Goal: Task Accomplishment & Management: Manage account settings

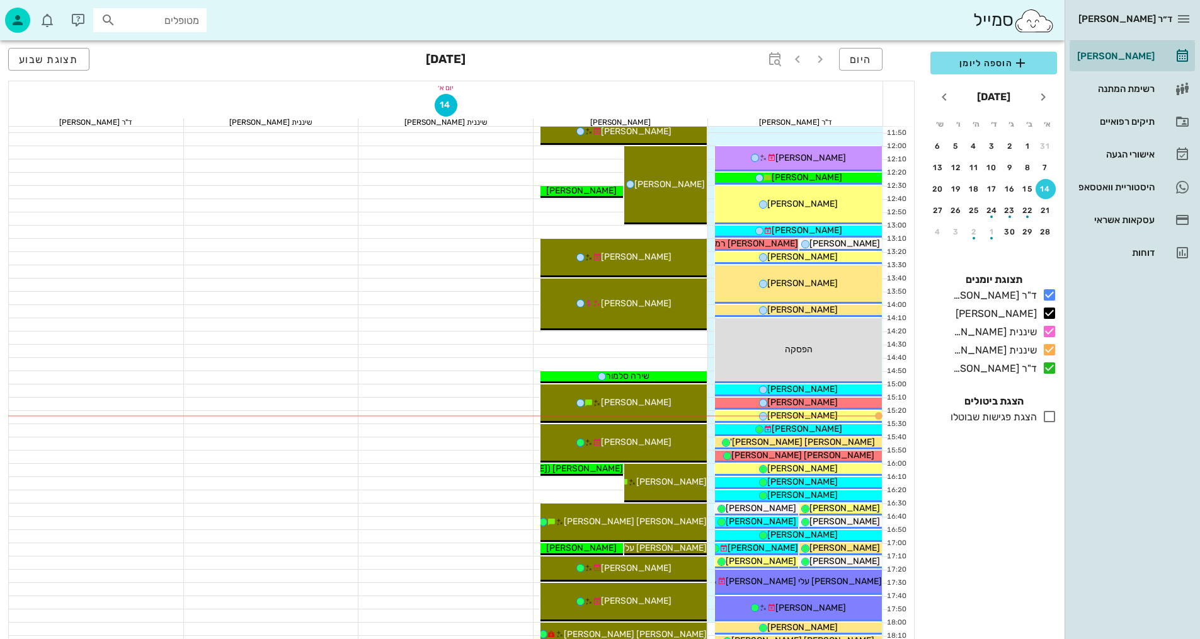
scroll to position [378, 0]
click at [773, 411] on div "[PERSON_NAME]" at bounding box center [798, 415] width 167 height 13
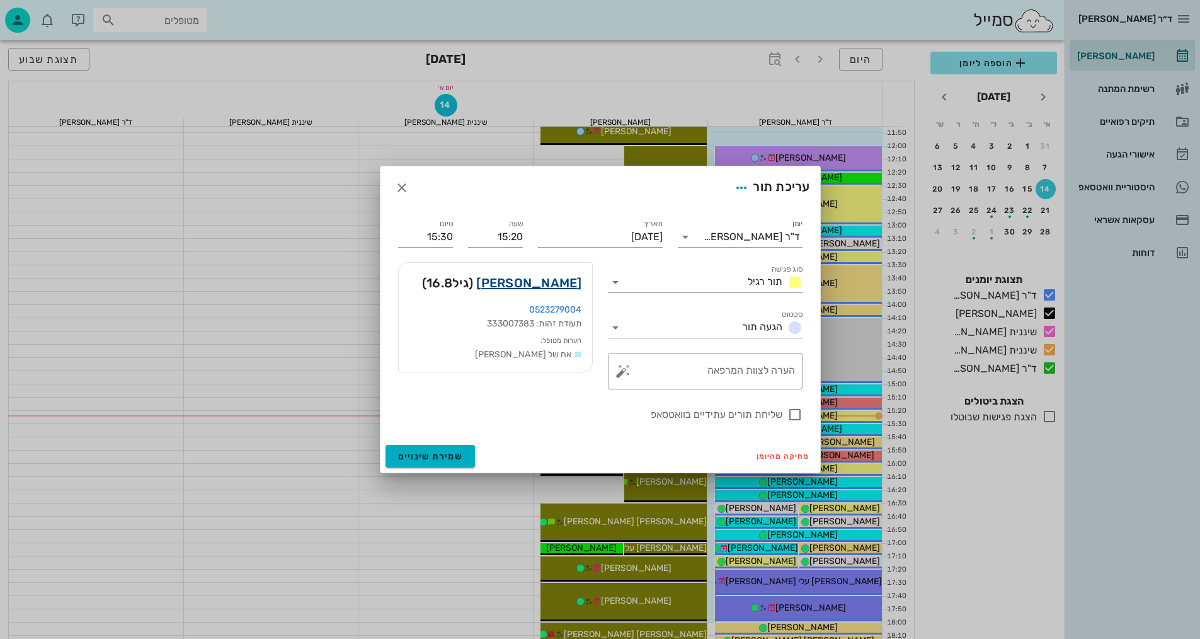
click at [547, 287] on link "[PERSON_NAME]" at bounding box center [528, 283] width 105 height 20
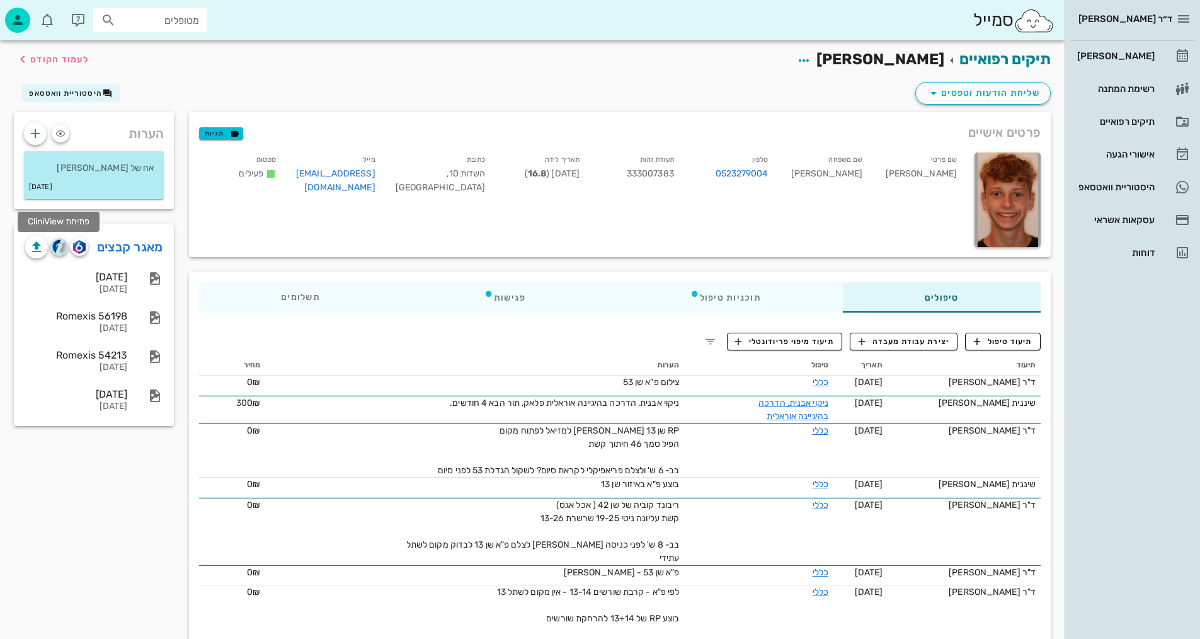
click at [59, 247] on img "button" at bounding box center [59, 246] width 14 height 14
click at [976, 344] on icon "button" at bounding box center [976, 341] width 11 height 11
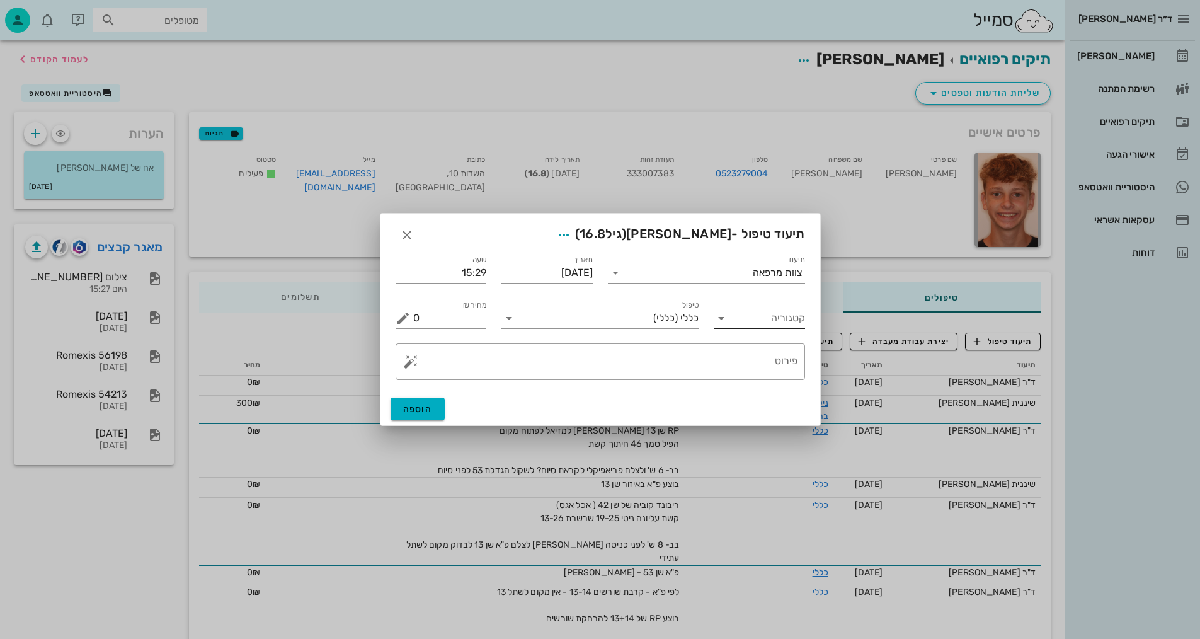
click at [768, 317] on input "קטגוריה" at bounding box center [769, 318] width 71 height 20
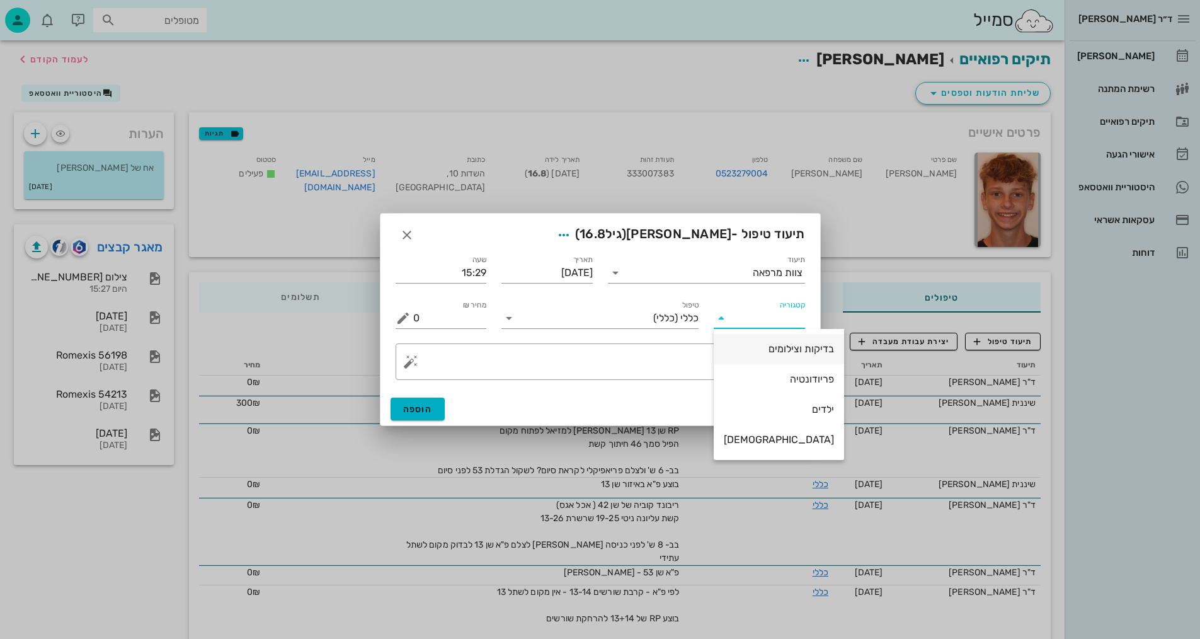
click at [777, 355] on div "בדיקות וצילומים" at bounding box center [779, 349] width 110 height 12
type input "בדיקות וצילומים"
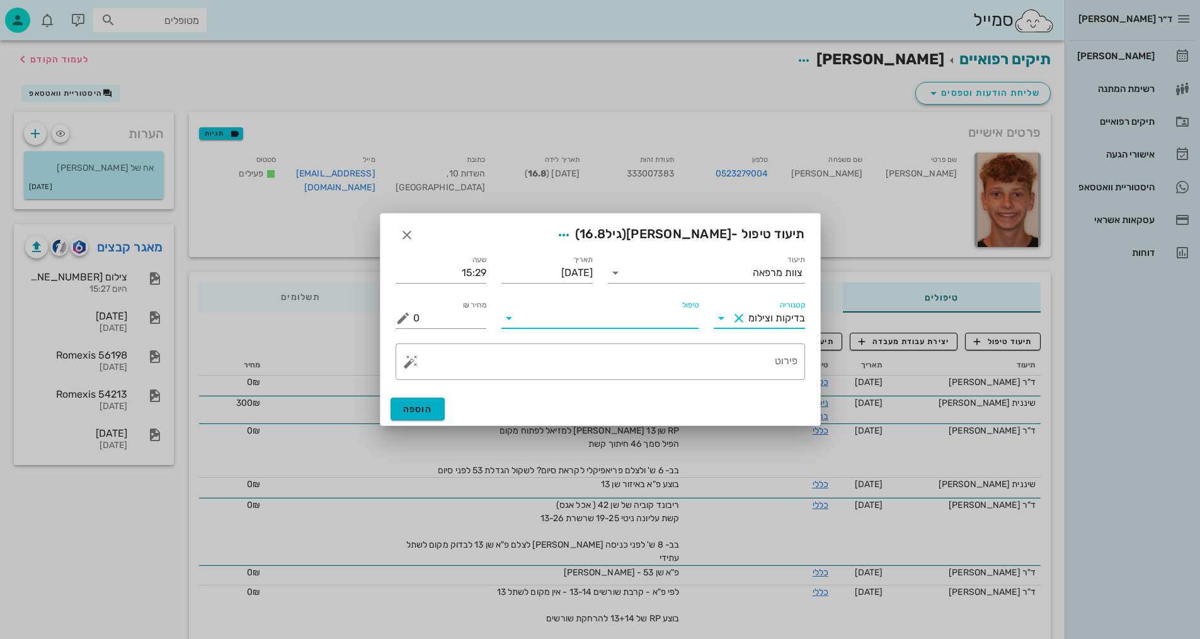
click at [644, 317] on input "טיפול" at bounding box center [609, 318] width 180 height 20
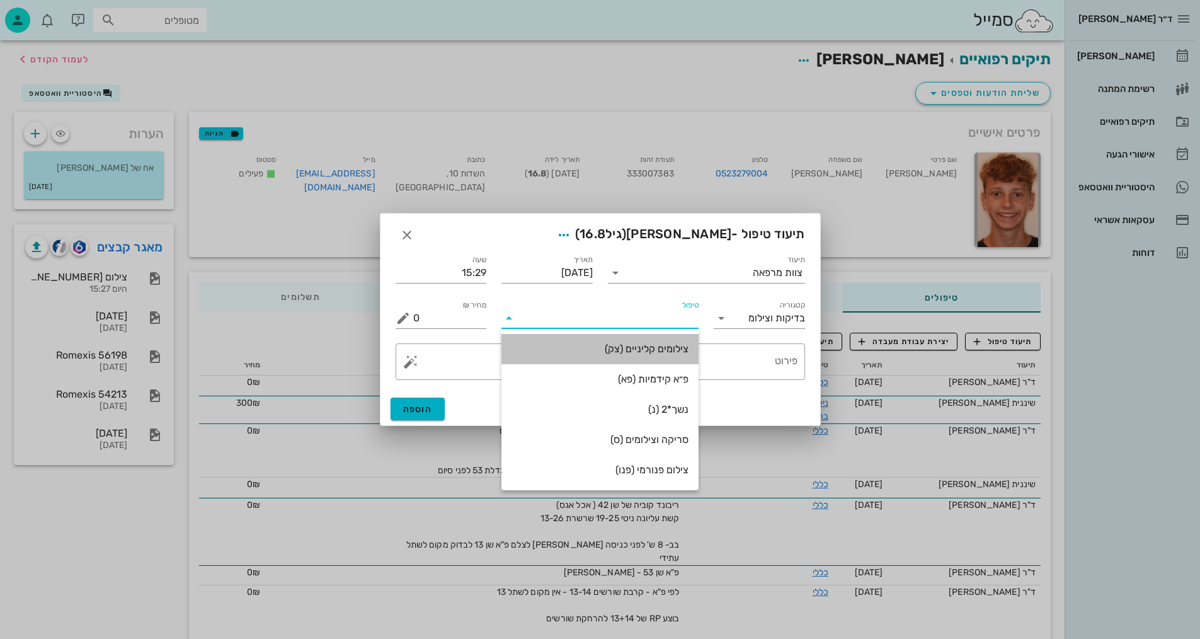
click at [663, 351] on div "צילומים קליניים (צק)" at bounding box center [599, 349] width 177 height 12
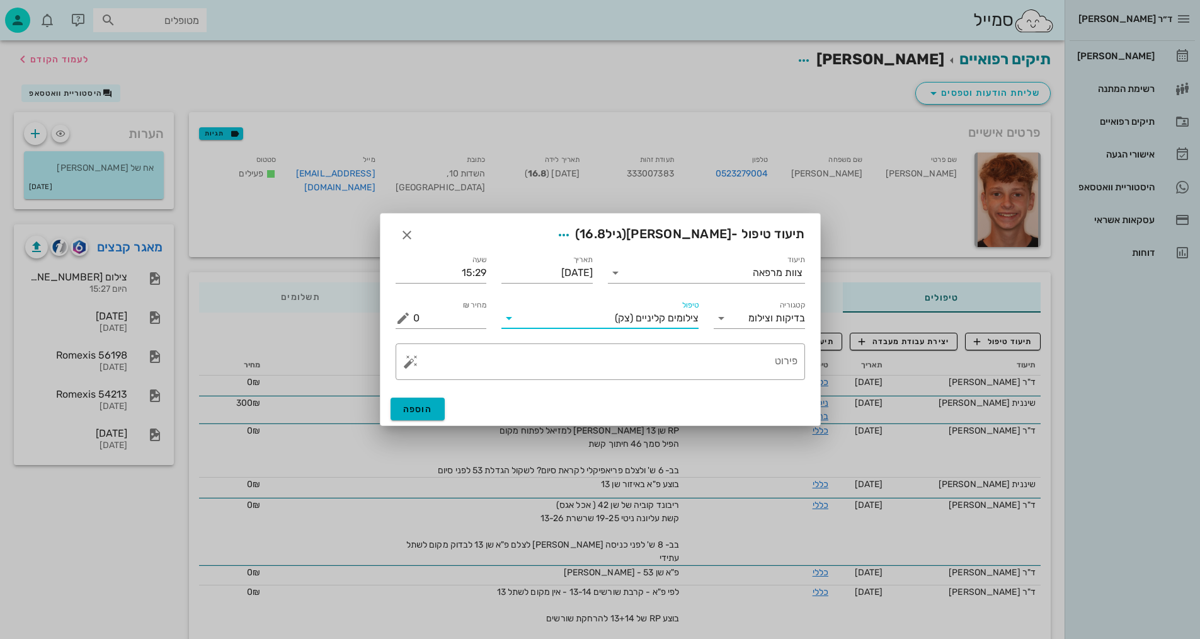
click at [658, 319] on span "צילומים קליניים" at bounding box center [667, 317] width 63 height 11
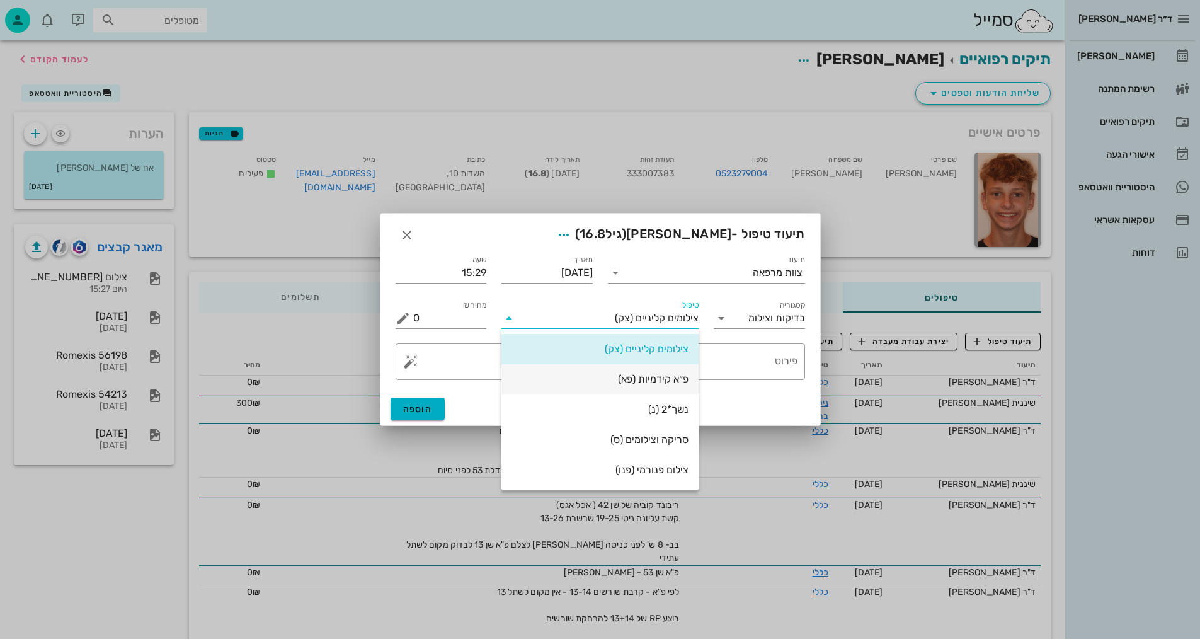
click at [677, 381] on div "פ״א קידמיות (פא)" at bounding box center [599, 379] width 177 height 12
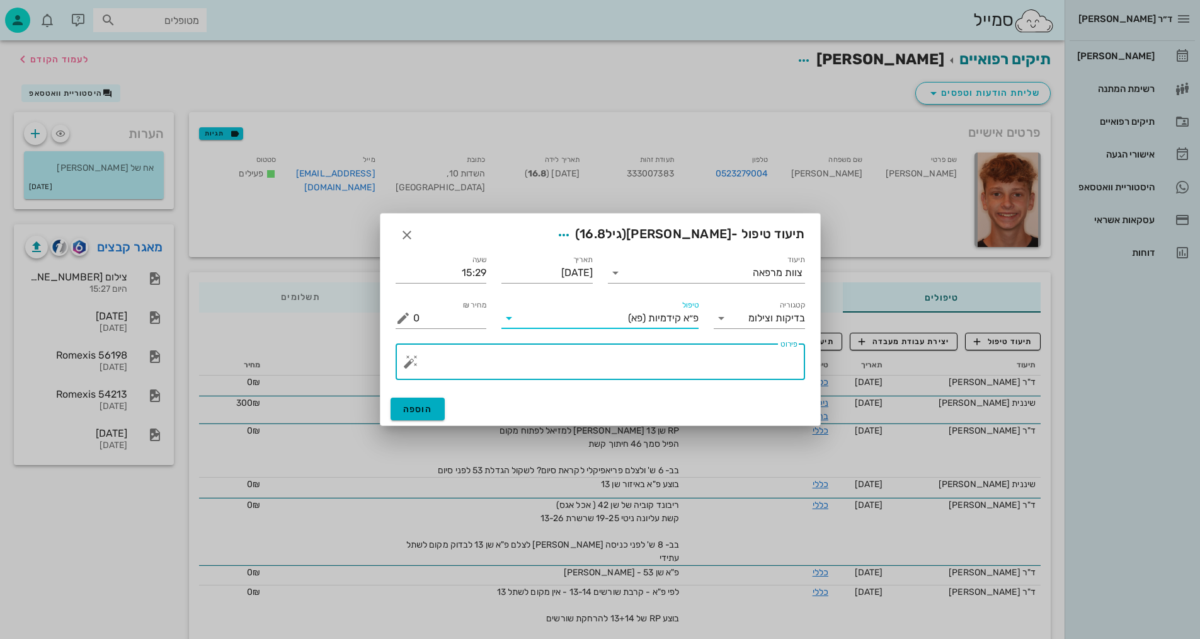
click at [731, 365] on textarea "פירוט" at bounding box center [605, 365] width 384 height 30
type textarea "M"
type textarea "m"
type textarea "צילום שן"
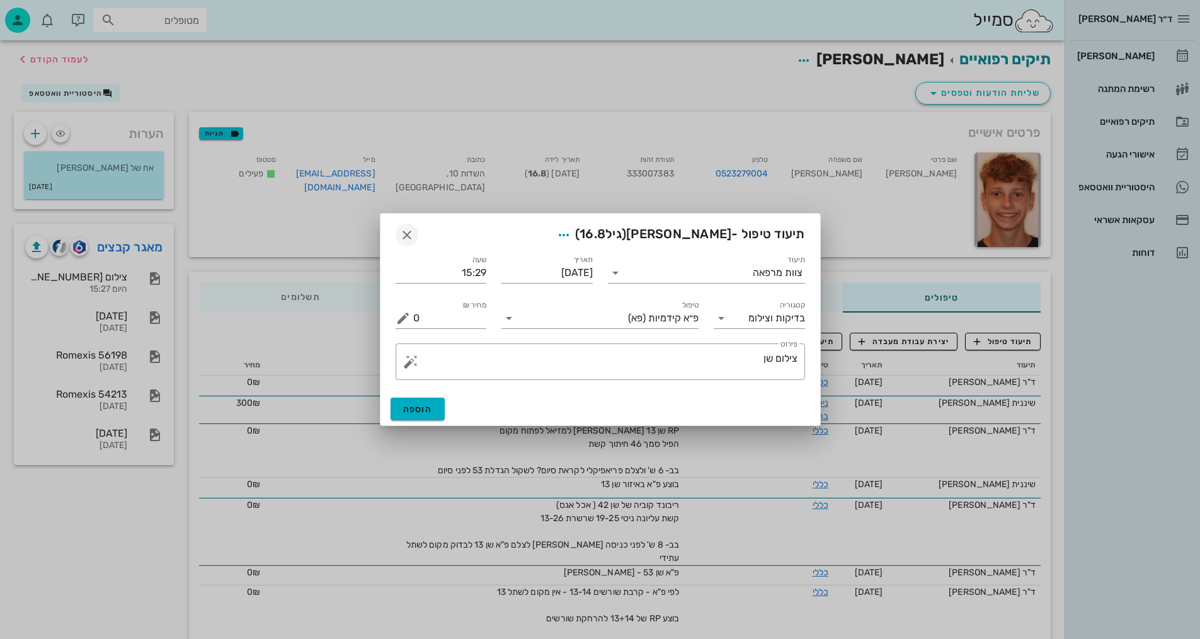
drag, startPoint x: 419, startPoint y: 234, endPoint x: 405, endPoint y: 240, distance: 15.2
click at [416, 236] on div "תיעוד טיפול - [PERSON_NAME] (גיל 16.8 )" at bounding box center [600, 233] width 440 height 39
click at [404, 238] on icon "button" at bounding box center [406, 234] width 15 height 15
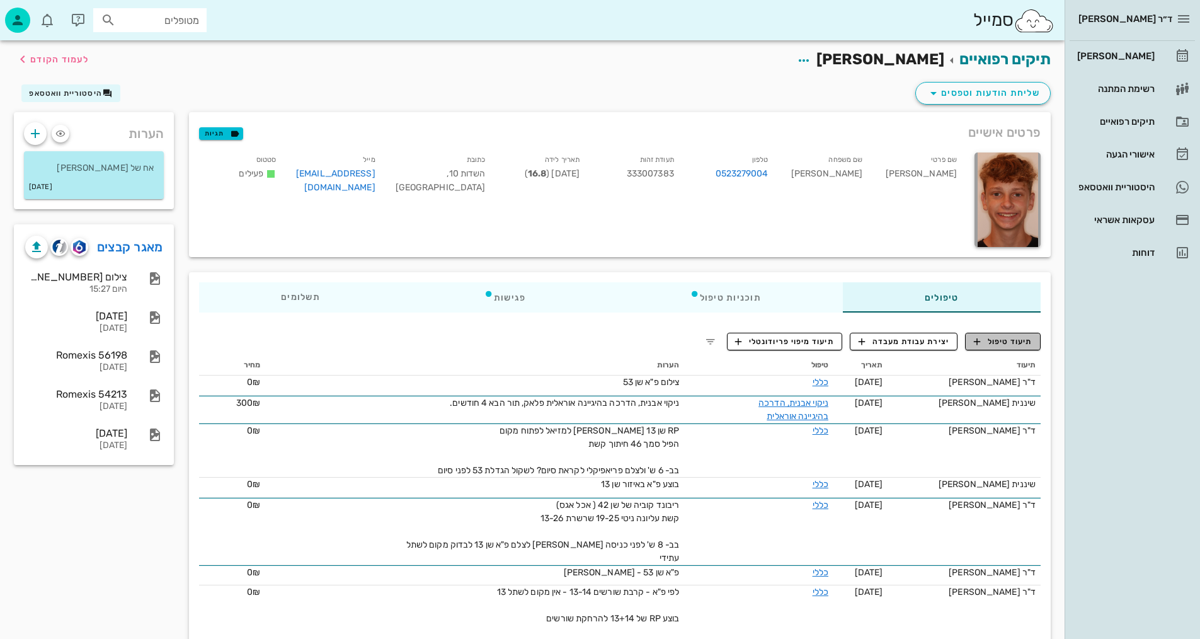
click at [993, 345] on span "תיעוד טיפול" at bounding box center [1003, 341] width 59 height 11
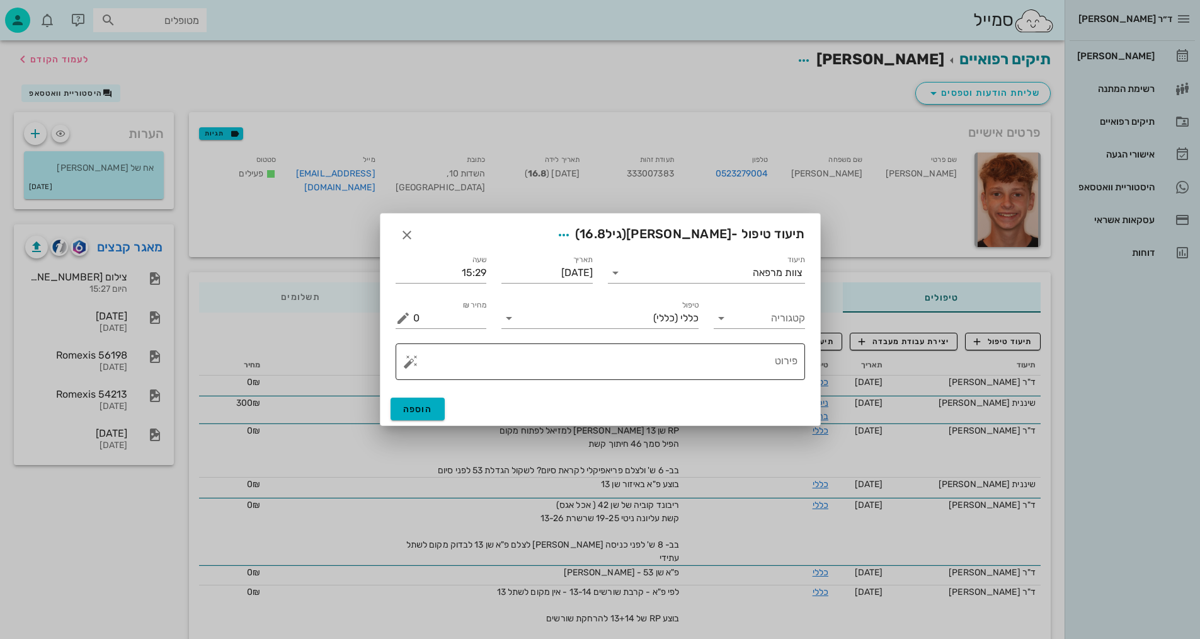
click at [737, 360] on textarea "פירוט" at bounding box center [605, 365] width 384 height 30
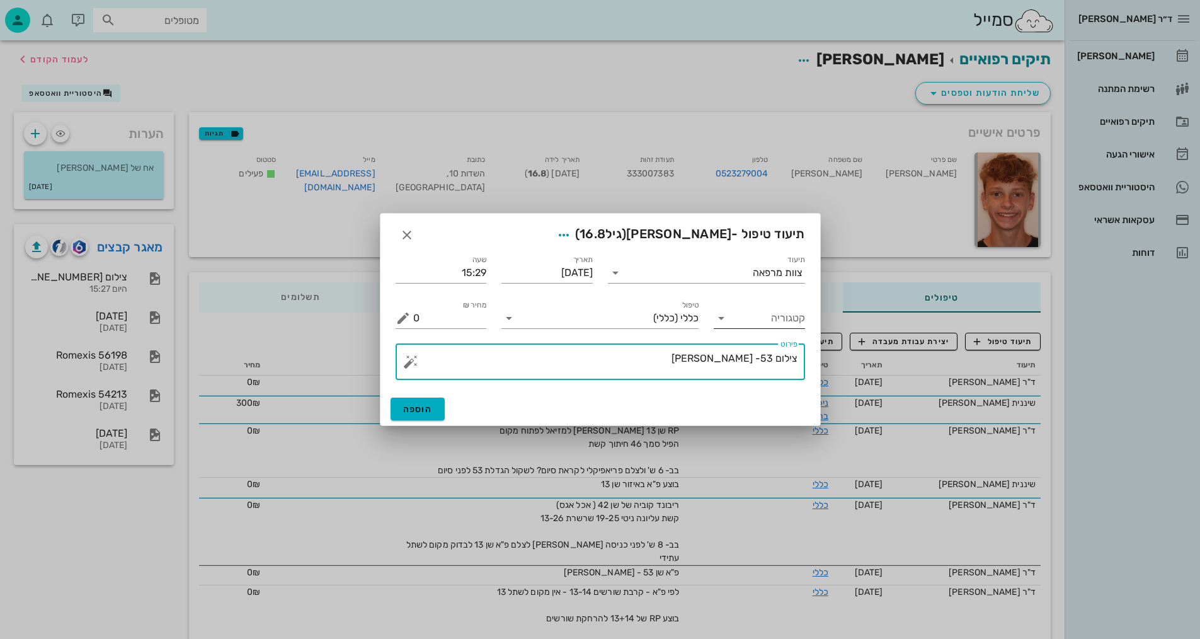
type textarea "צילום 53- [PERSON_NAME]"
click at [724, 317] on icon at bounding box center [721, 318] width 15 height 15
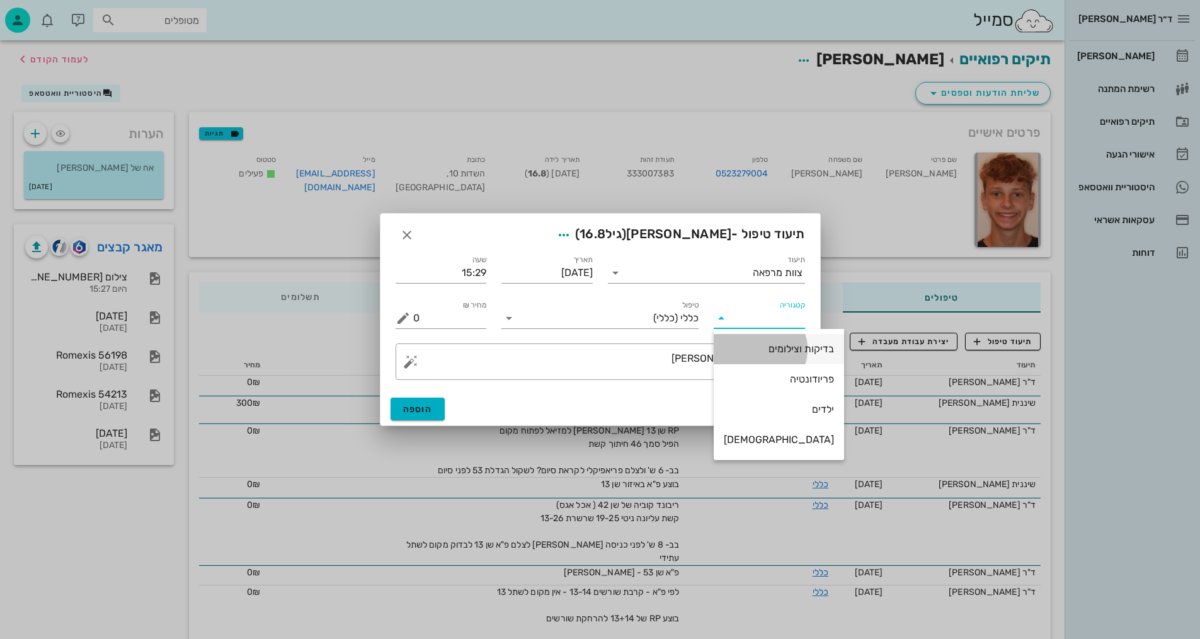
click at [767, 348] on div "בדיקות וצילומים" at bounding box center [779, 349] width 110 height 12
type input "בדיקות וצילומים"
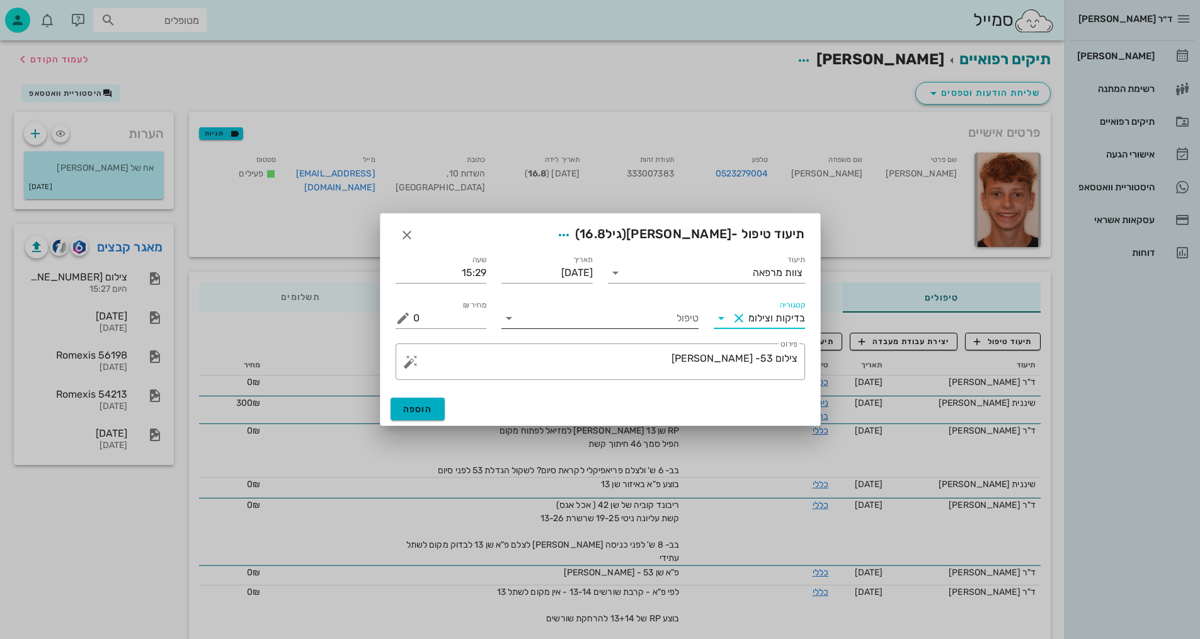
click at [683, 314] on input "טיפול" at bounding box center [609, 318] width 180 height 20
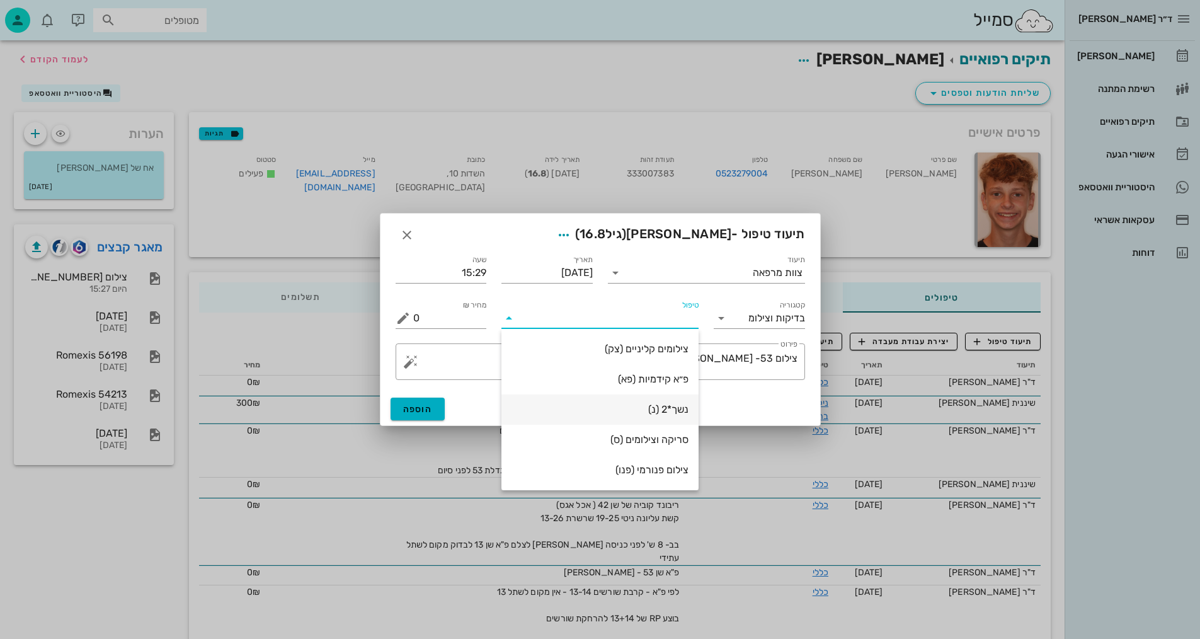
click at [675, 409] on div "נשך*2 (נ)" at bounding box center [599, 409] width 177 height 12
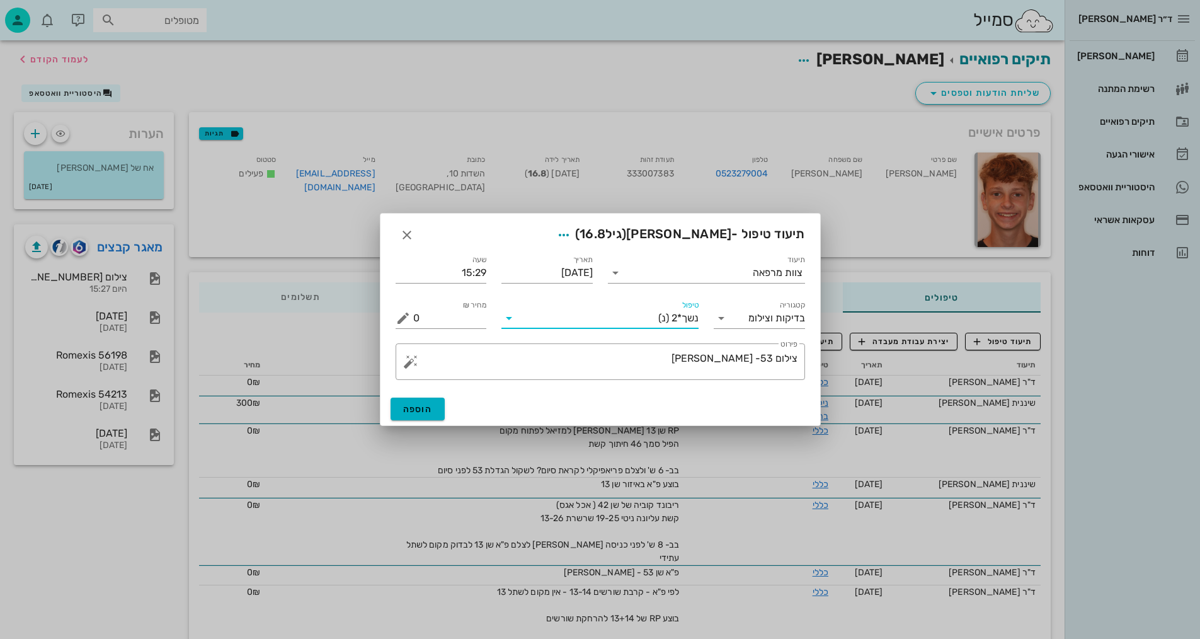
click at [687, 317] on span "נשך*2" at bounding box center [684, 317] width 27 height 11
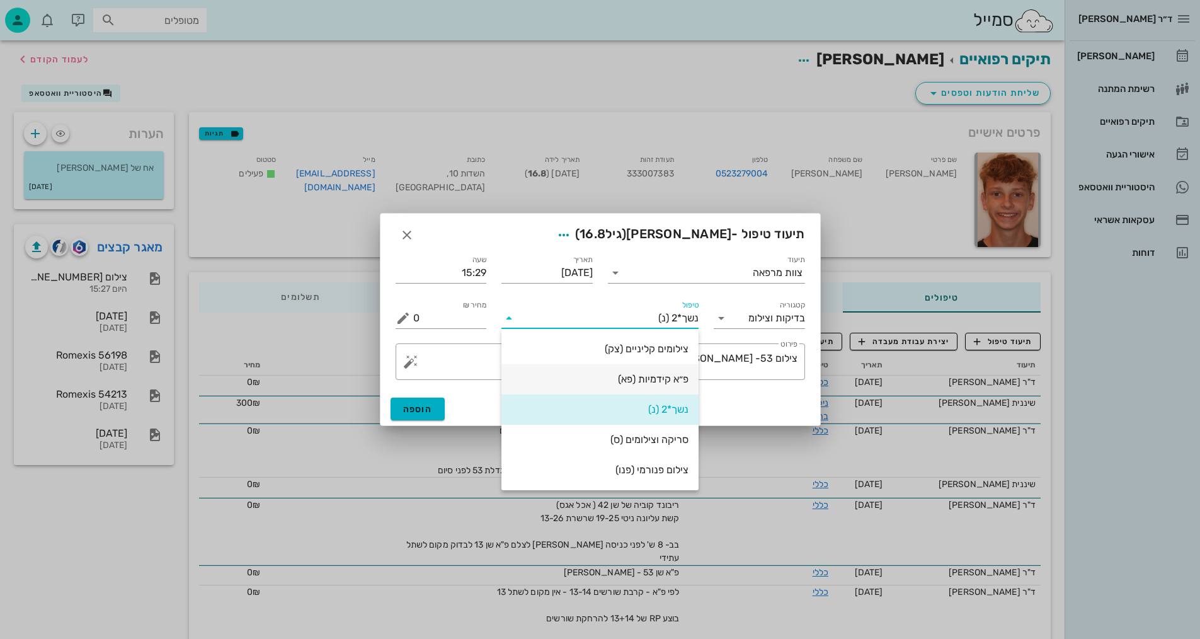
click at [675, 380] on div "פ״א קידמיות (פא)" at bounding box center [599, 379] width 177 height 12
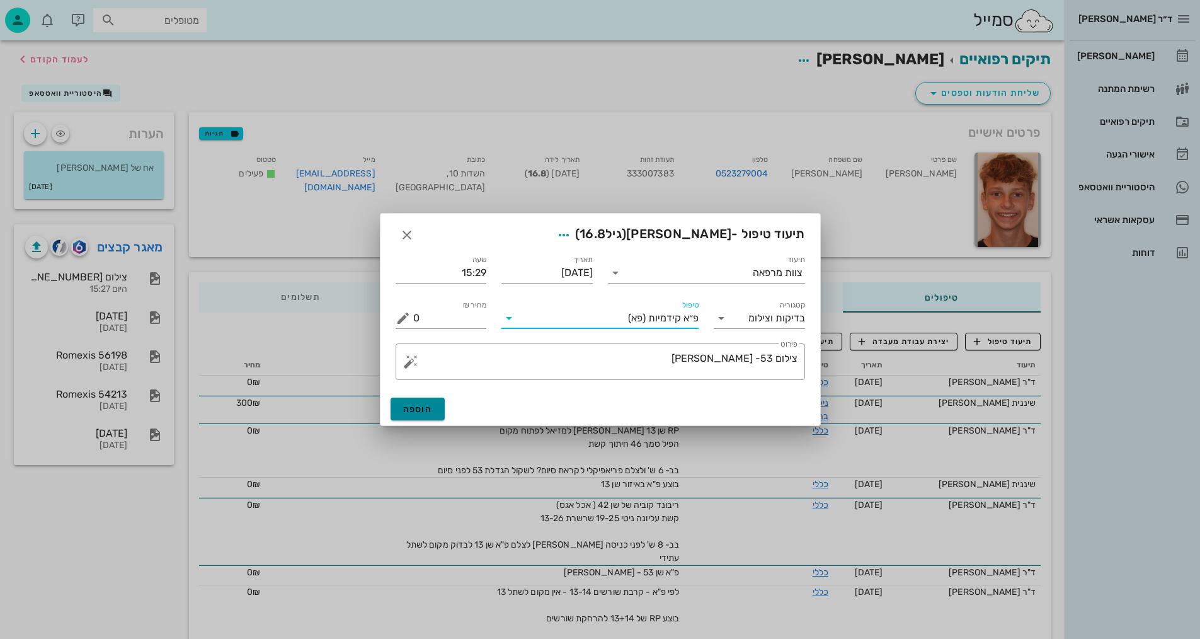
click at [436, 407] on button "הוספה" at bounding box center [418, 408] width 55 height 23
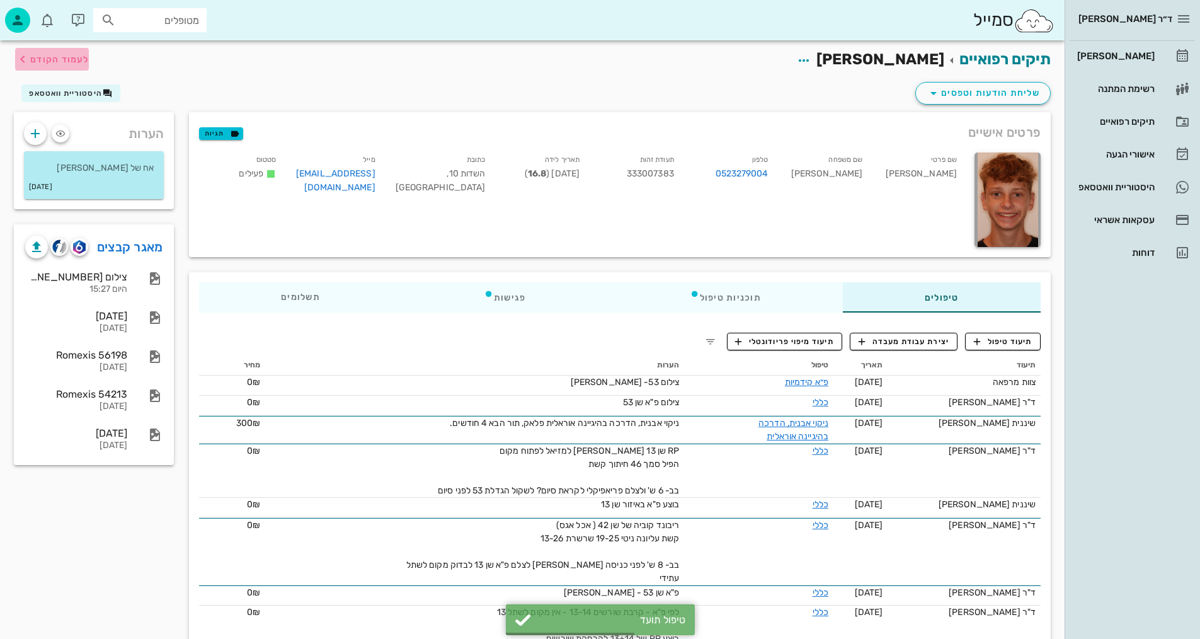
click at [50, 56] on span "לעמוד הקודם" at bounding box center [59, 59] width 59 height 11
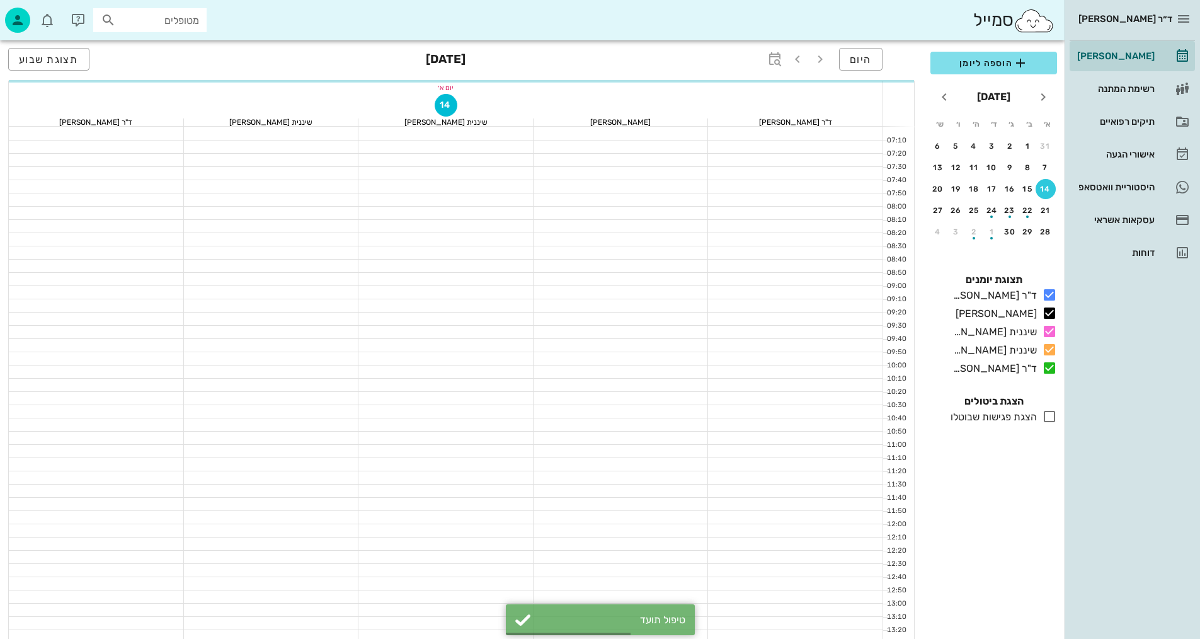
scroll to position [378, 0]
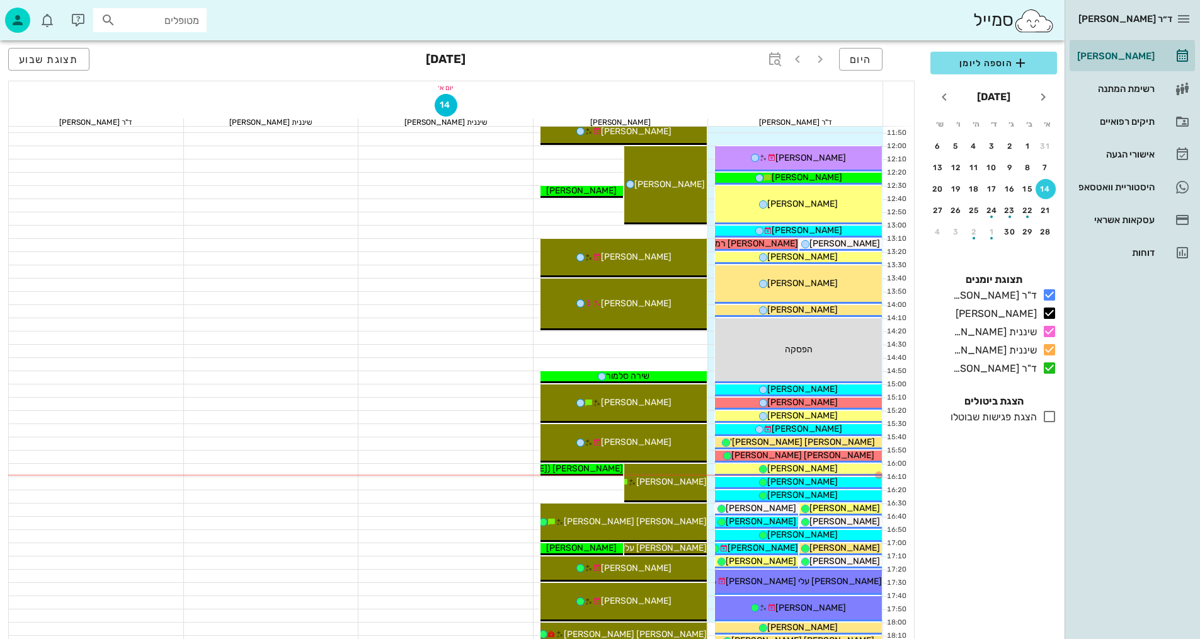
drag, startPoint x: 605, startPoint y: 324, endPoint x: 346, endPoint y: 606, distance: 382.5
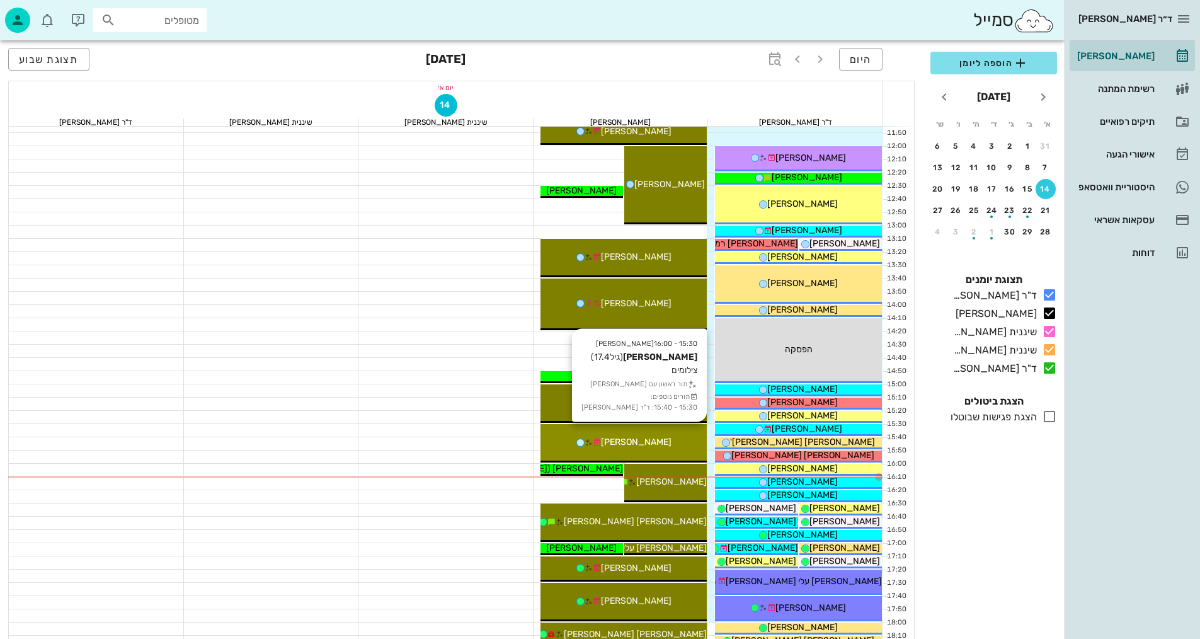
click at [668, 442] on div "[PERSON_NAME]" at bounding box center [623, 441] width 167 height 13
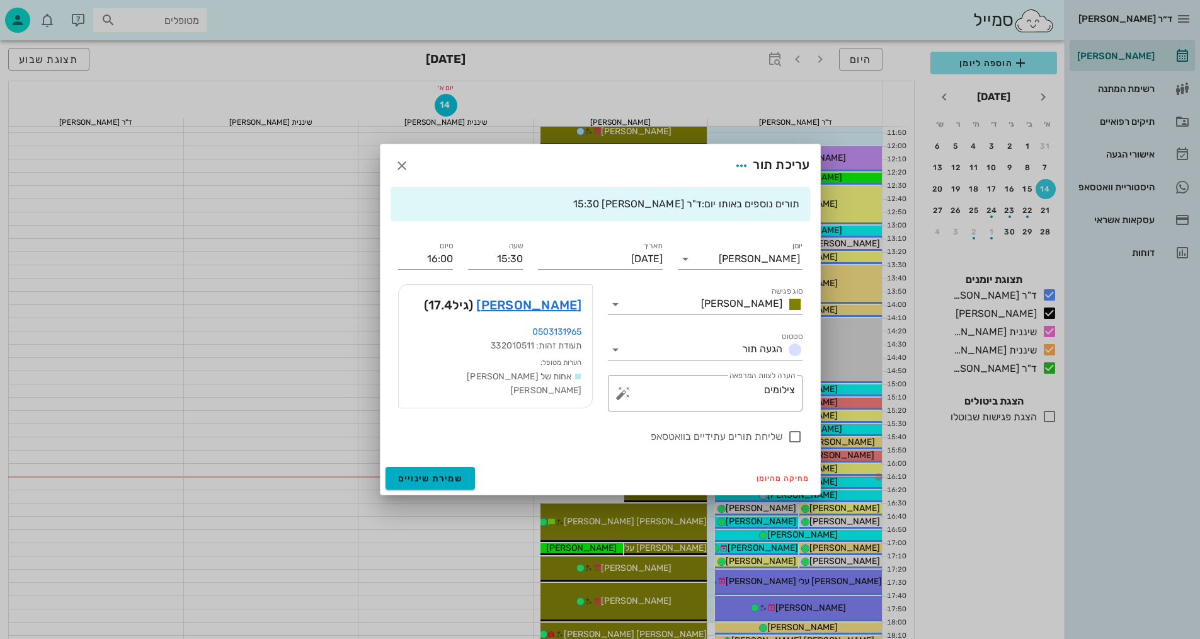
click at [668, 442] on div "ד״ר [PERSON_NAME] [PERSON_NAME] רשימת המתנה תיקים רפואיים אישורי הגעה היסטוריית…" at bounding box center [600, 241] width 1200 height 1238
click at [546, 311] on link "[PERSON_NAME]" at bounding box center [528, 305] width 105 height 20
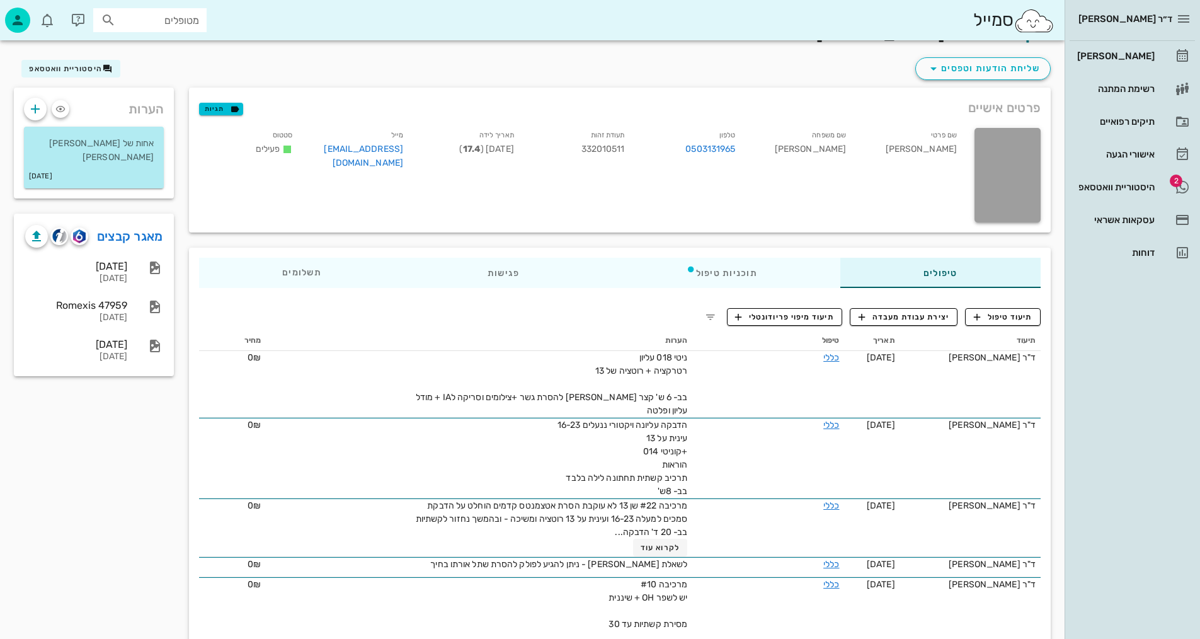
scroll to position [63, 0]
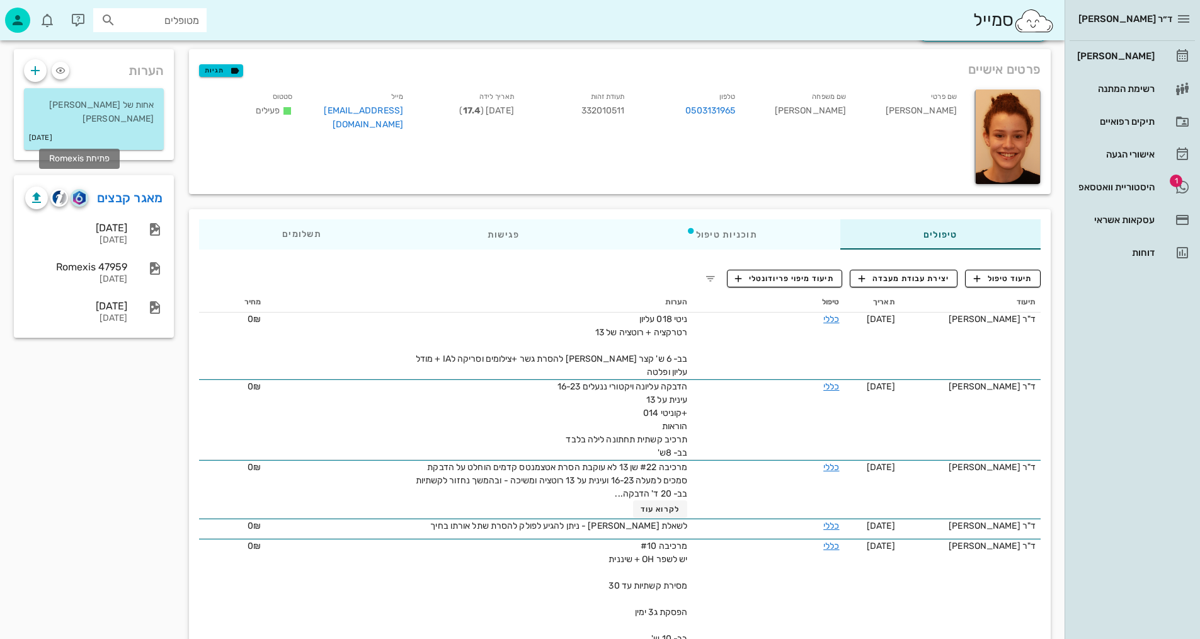
click at [86, 191] on span "button" at bounding box center [80, 198] width 18 height 14
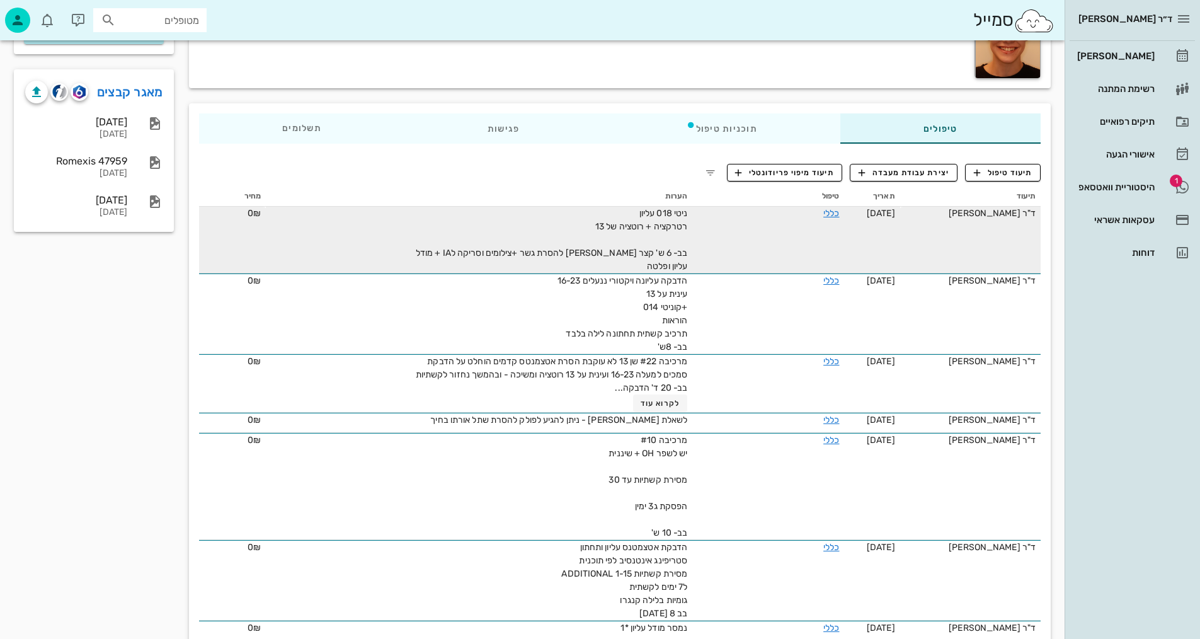
scroll to position [0, 0]
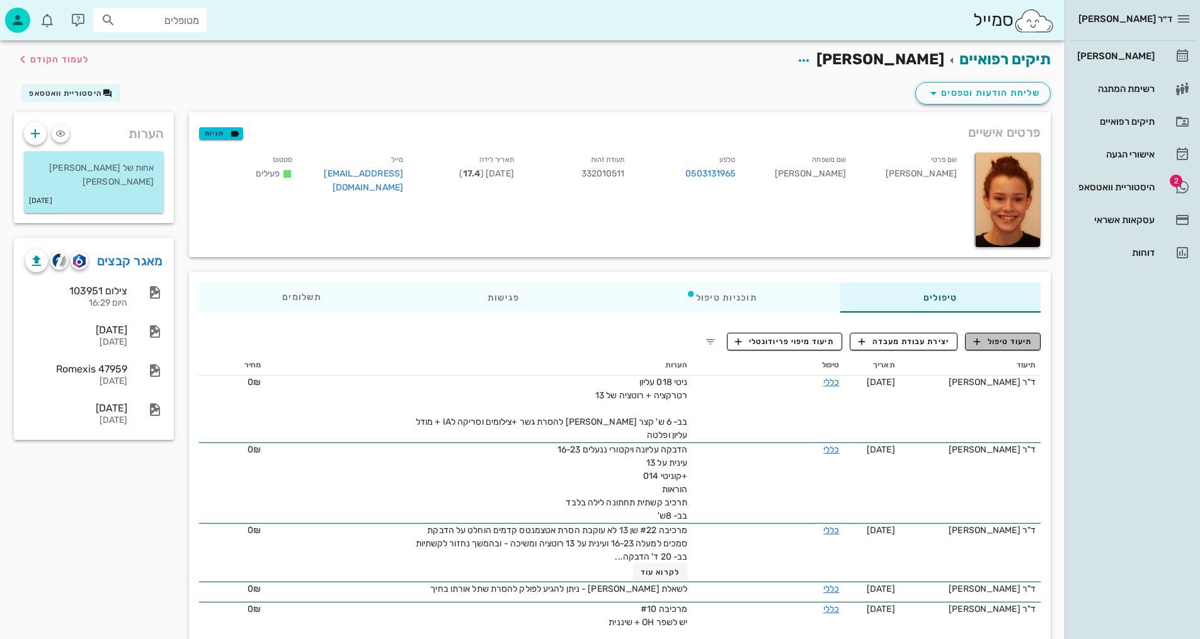
click at [1003, 343] on span "תיעוד טיפול" at bounding box center [1003, 341] width 59 height 11
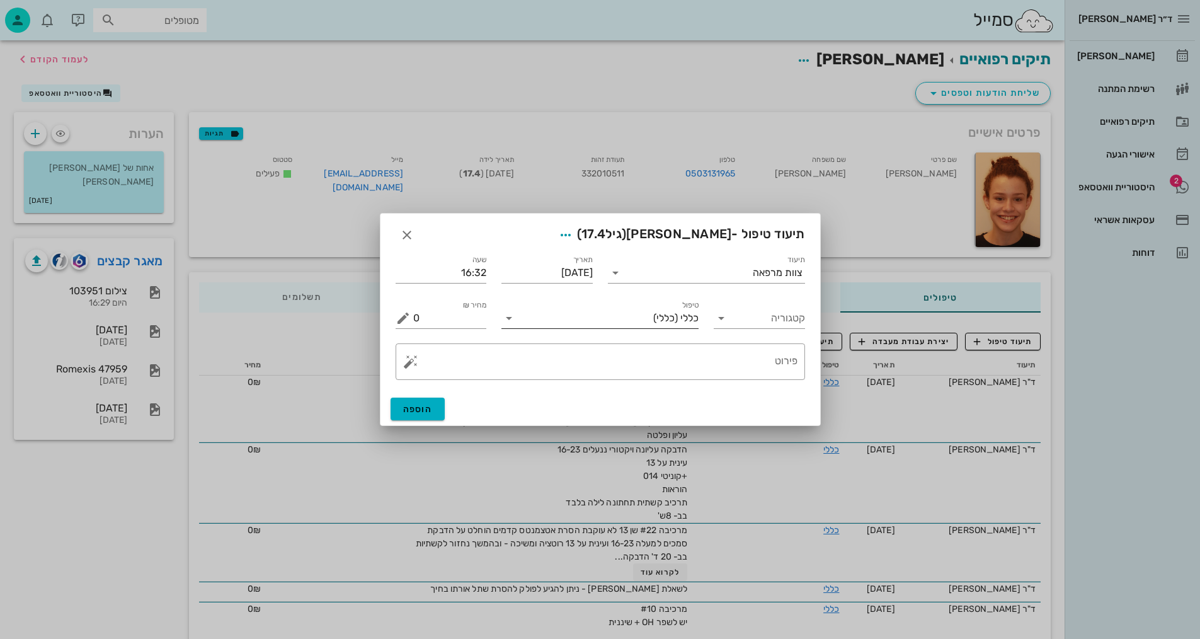
click at [656, 319] on span "(כללי)" at bounding box center [665, 317] width 25 height 11
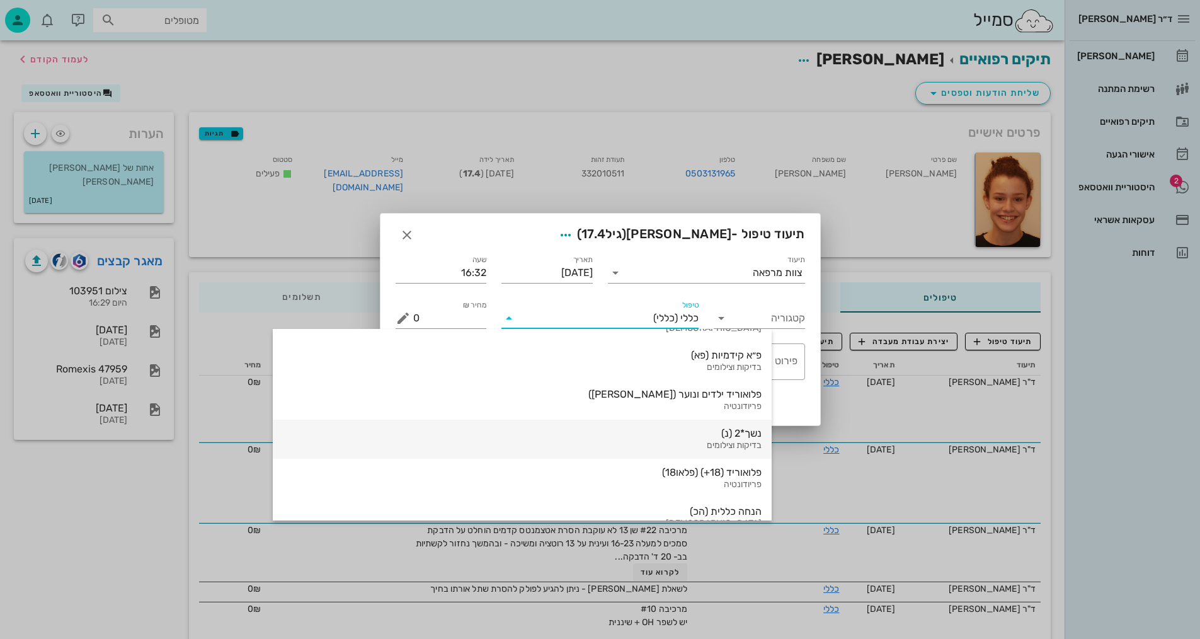
scroll to position [378, 0]
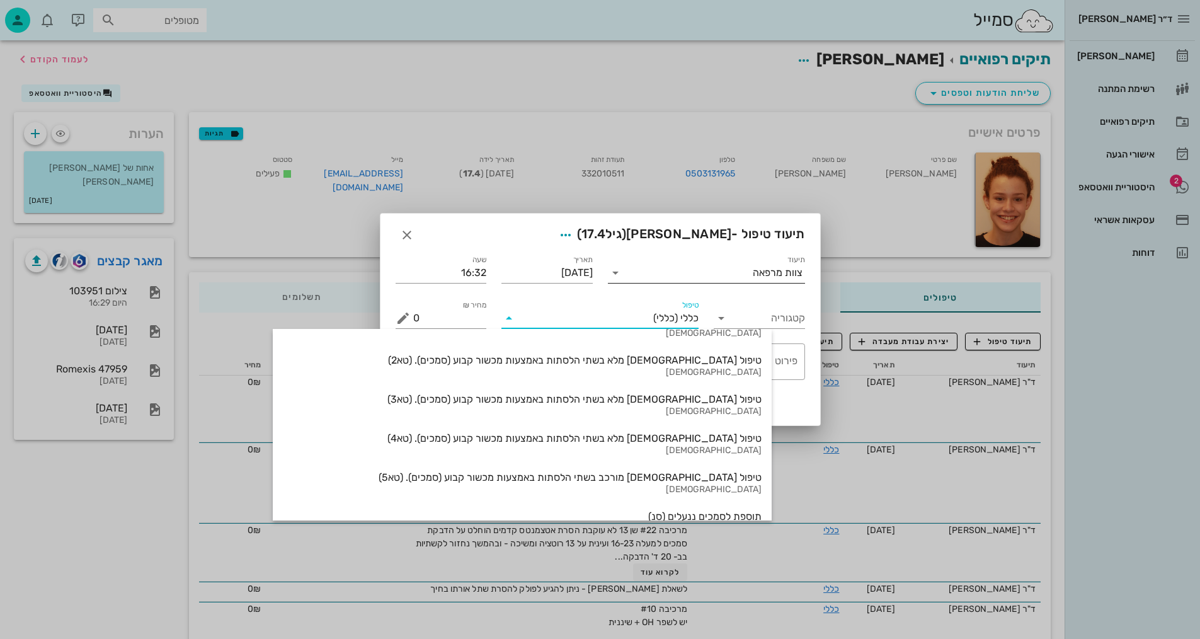
click at [770, 273] on div "צוות מרפאה" at bounding box center [778, 272] width 50 height 11
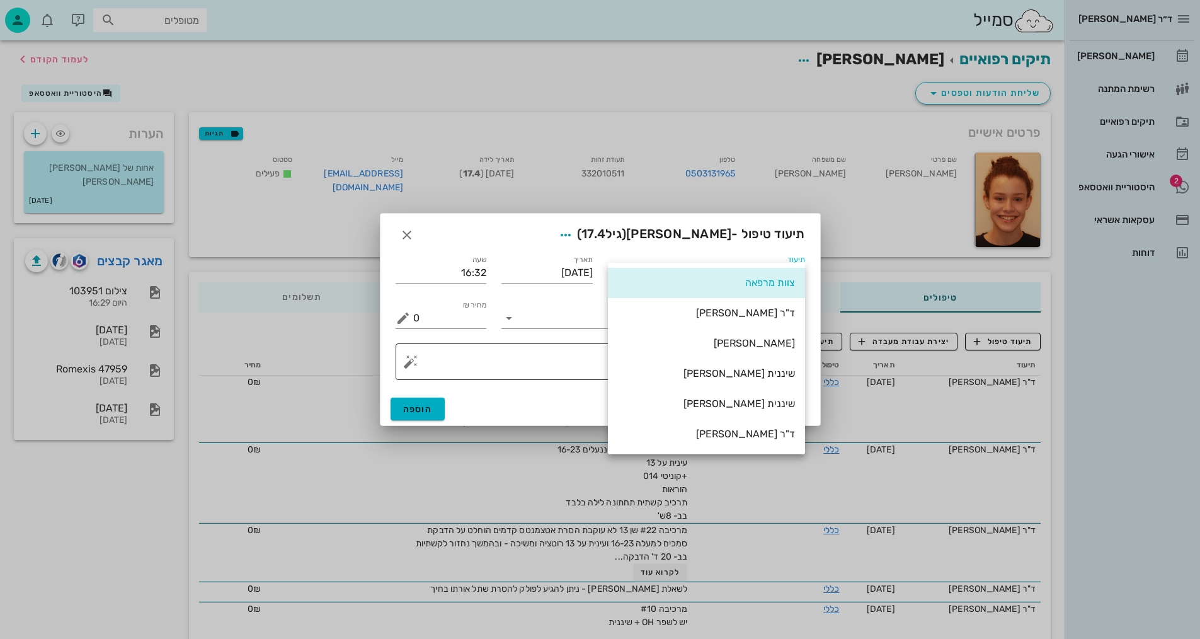
click at [773, 373] on div "שיננית [PERSON_NAME]" at bounding box center [706, 373] width 177 height 12
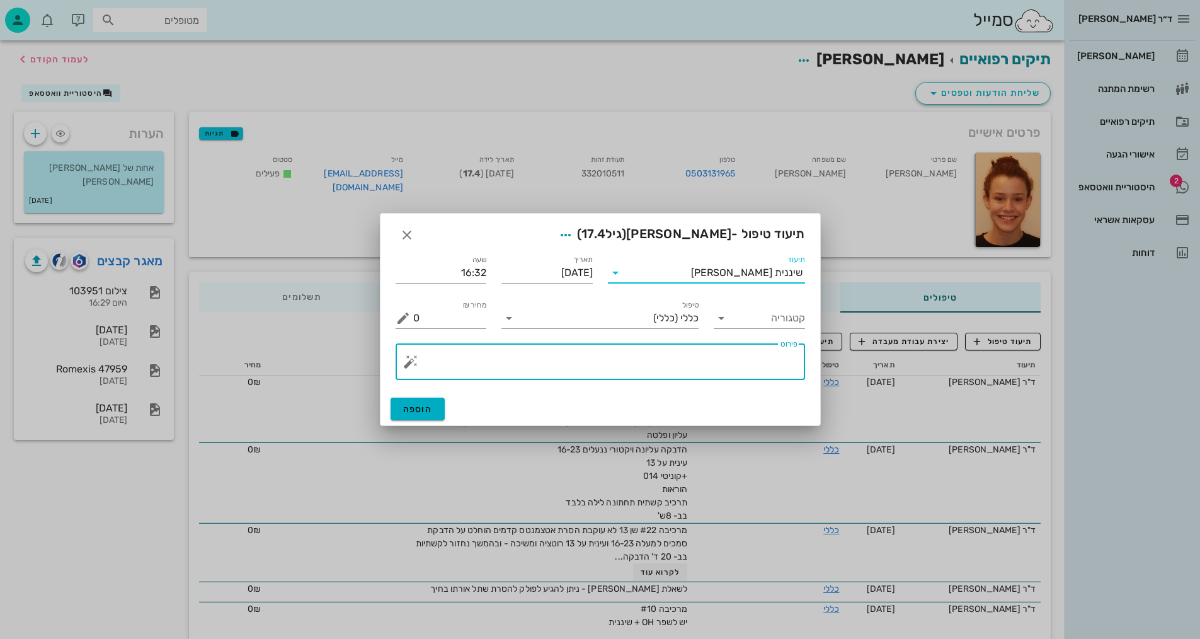
click at [745, 362] on textarea "פירוט" at bounding box center [605, 365] width 384 height 30
type textarea "צילומים קליניים+פנ+סריקה וצ.אפליקציה"
click at [428, 408] on span "הוספה" at bounding box center [418, 409] width 30 height 11
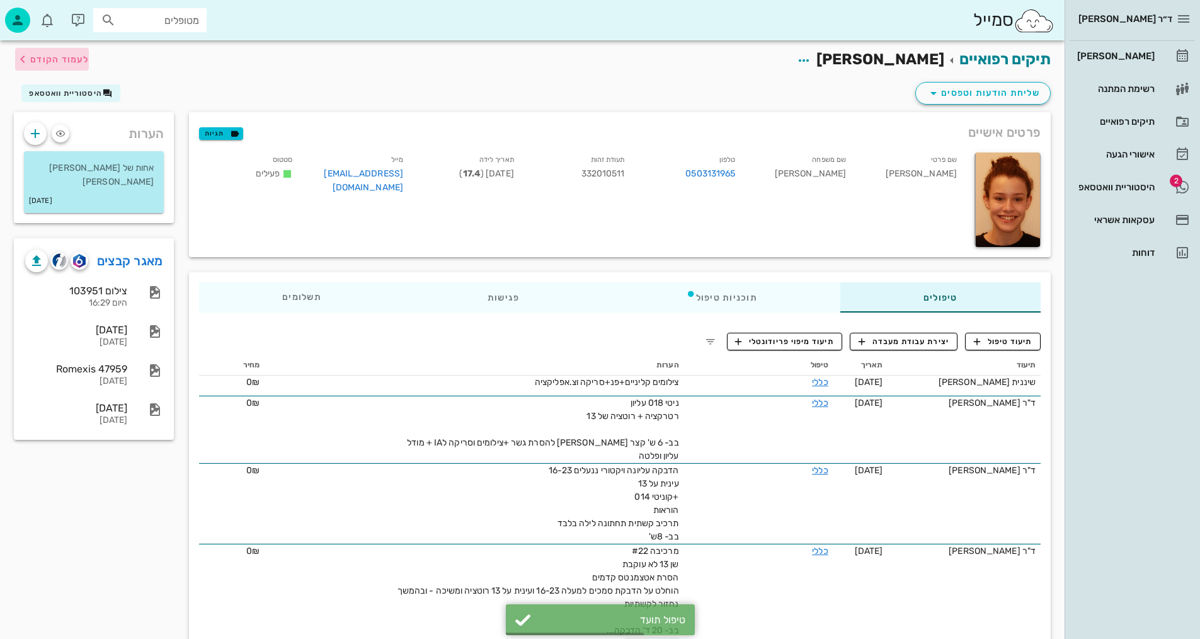
click at [33, 58] on span "לעמוד הקודם" at bounding box center [59, 59] width 59 height 11
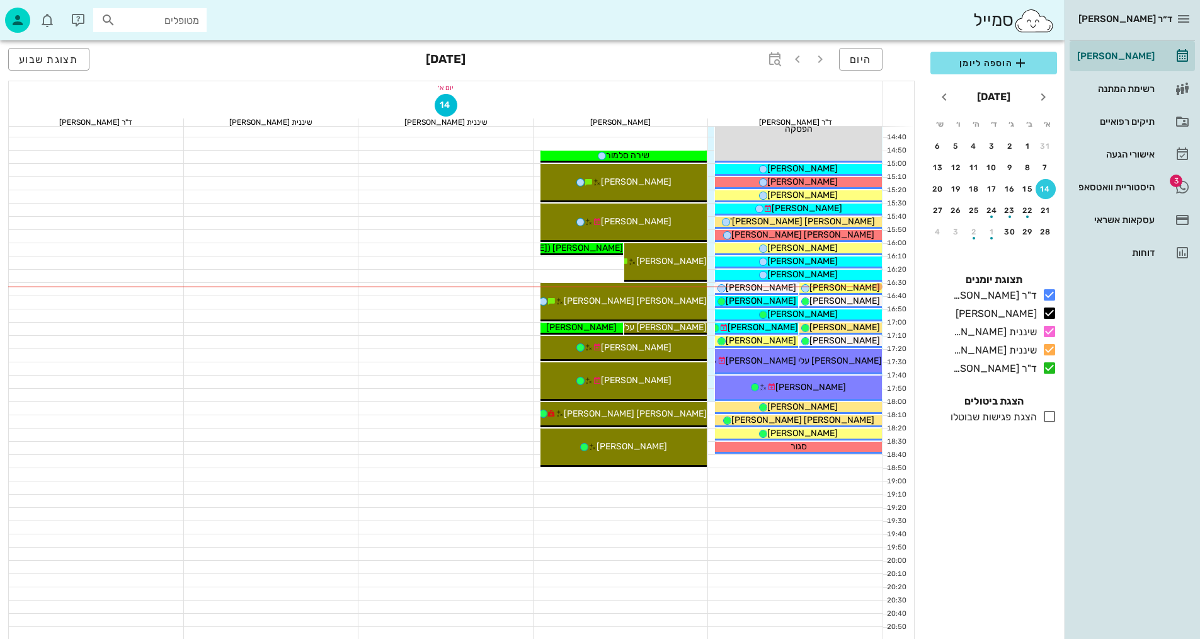
scroll to position [600, 0]
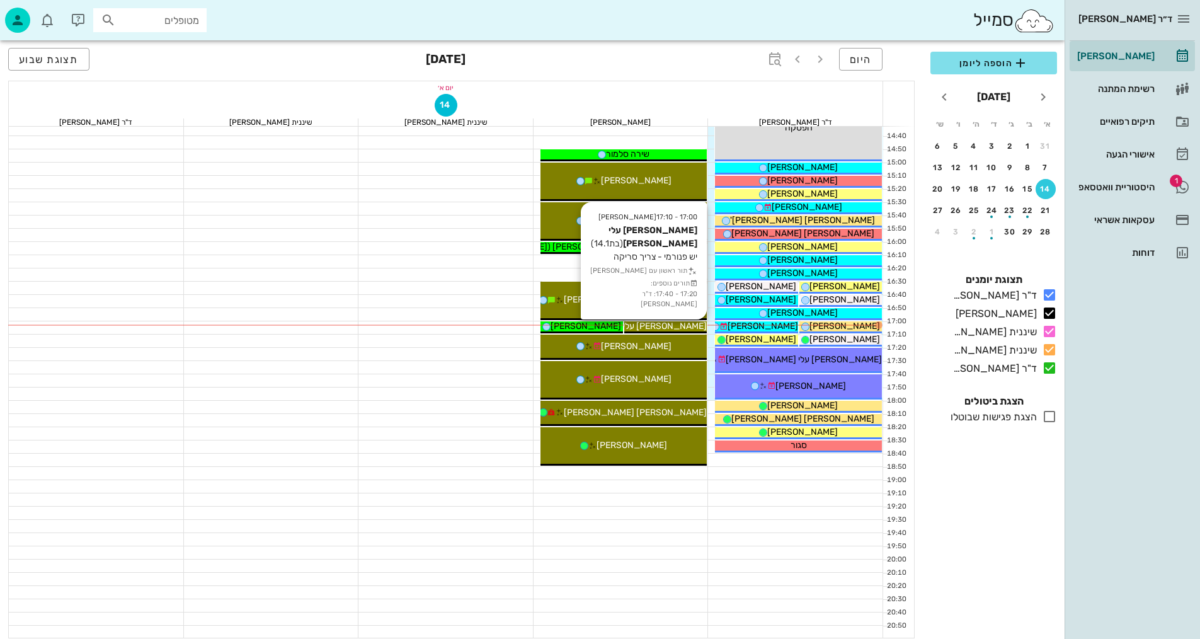
click at [682, 326] on span "[PERSON_NAME] עלי [PERSON_NAME]" at bounding box center [628, 326] width 156 height 11
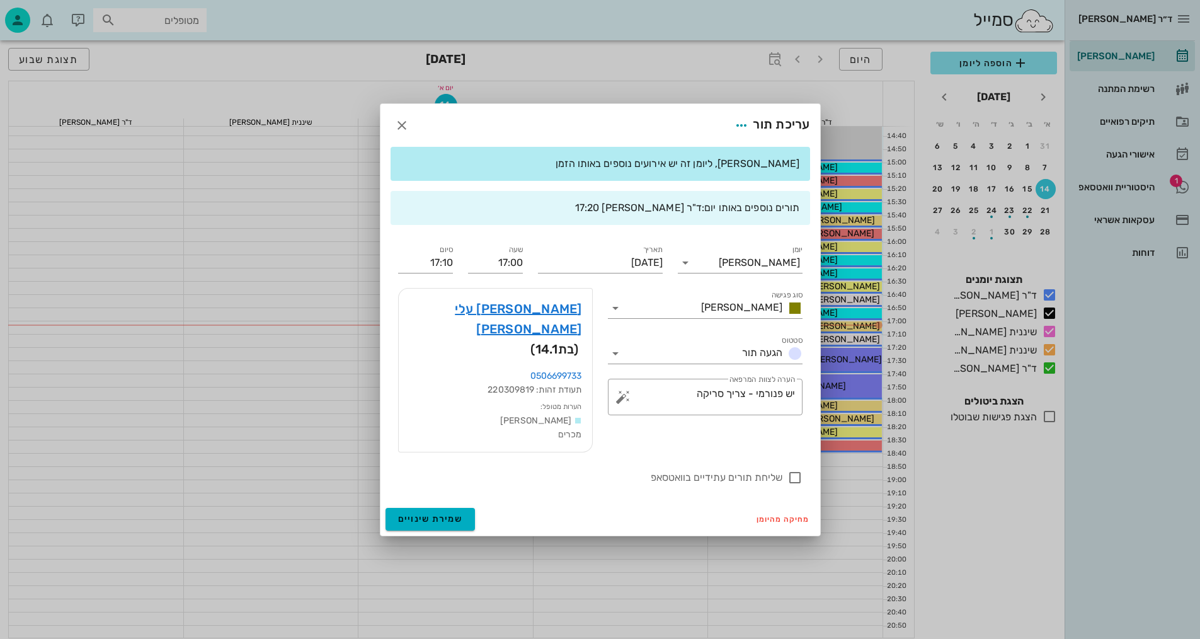
click at [682, 325] on div "ד״ר [PERSON_NAME] [PERSON_NAME] רשימת המתנה תיקים רפואיים אישורי הגעה 1 היסטורי…" at bounding box center [600, 19] width 1200 height 1238
click at [547, 328] on link "[PERSON_NAME] עלי [PERSON_NAME]" at bounding box center [495, 319] width 173 height 40
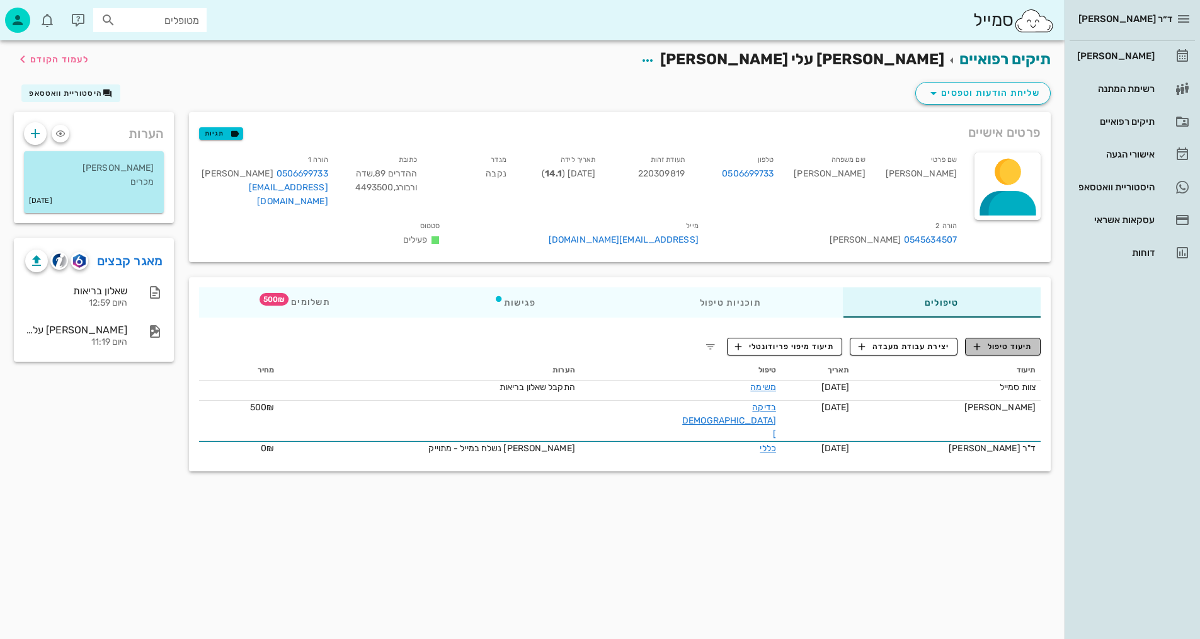
click at [999, 341] on span "תיעוד טיפול" at bounding box center [1003, 346] width 59 height 11
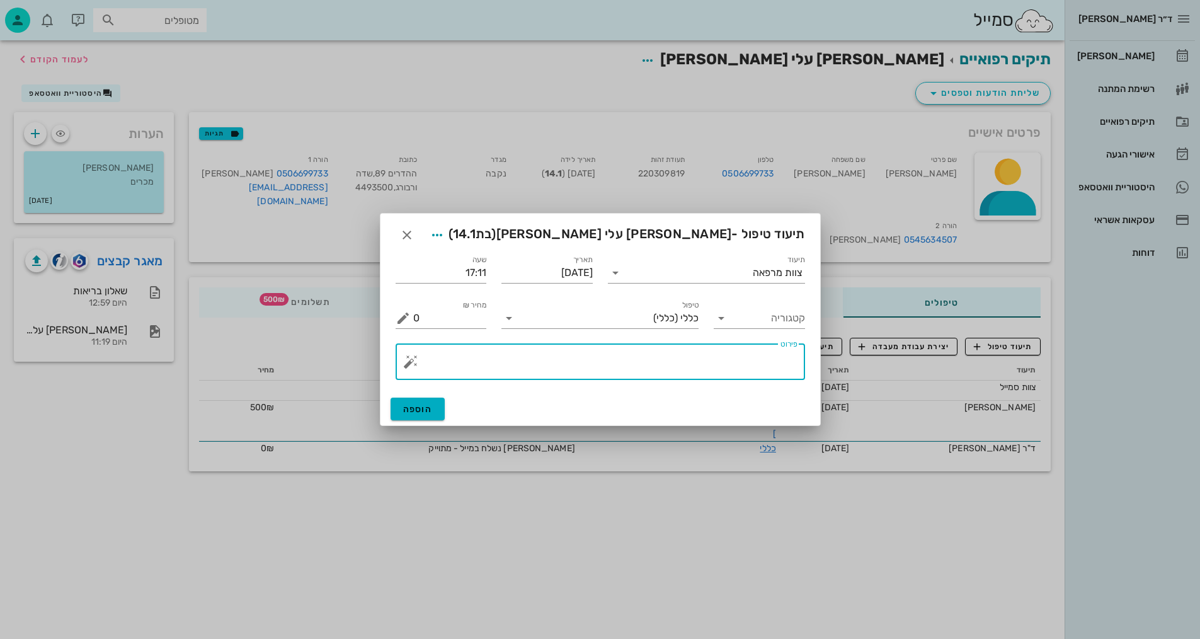
click at [687, 354] on textarea "פירוט" at bounding box center [605, 365] width 384 height 30
type textarea "סריקה +צ.אפליקציה"
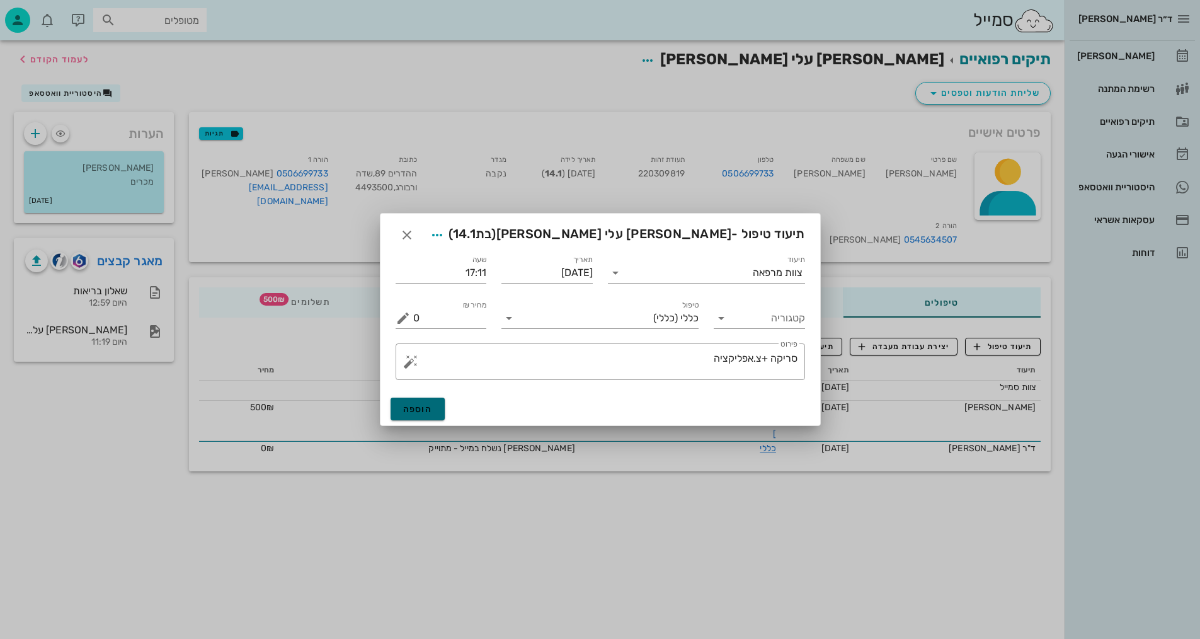
click at [428, 417] on button "הוספה" at bounding box center [418, 408] width 55 height 23
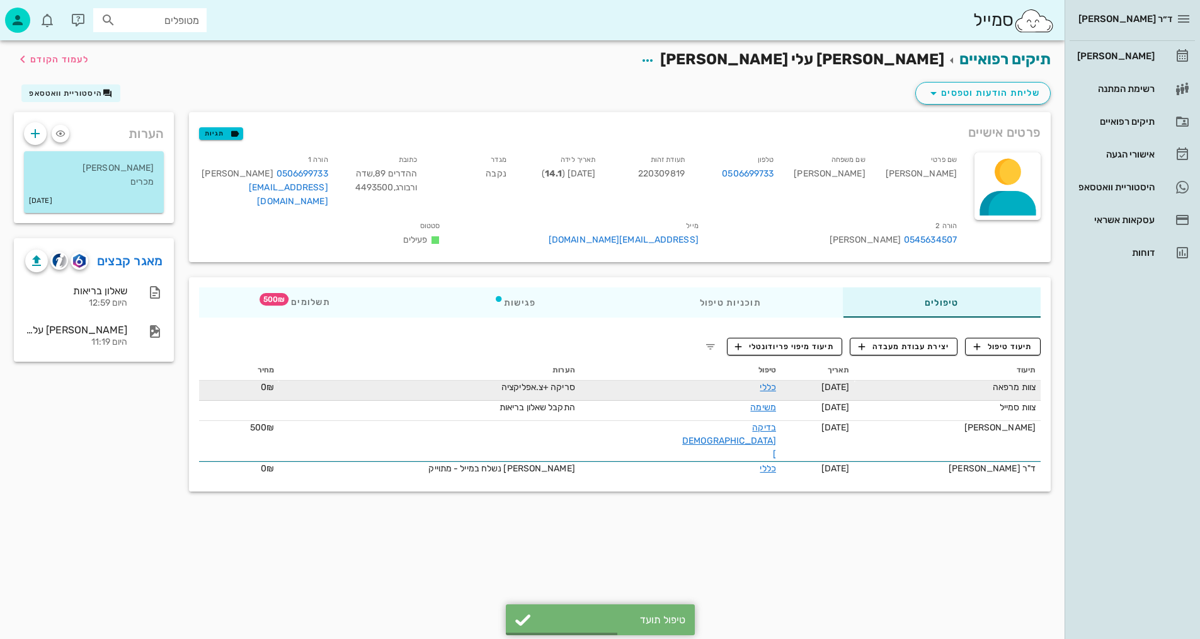
click at [847, 382] on span "[DATE]" at bounding box center [835, 387] width 28 height 11
click at [760, 382] on link "כללי" at bounding box center [768, 387] width 16 height 11
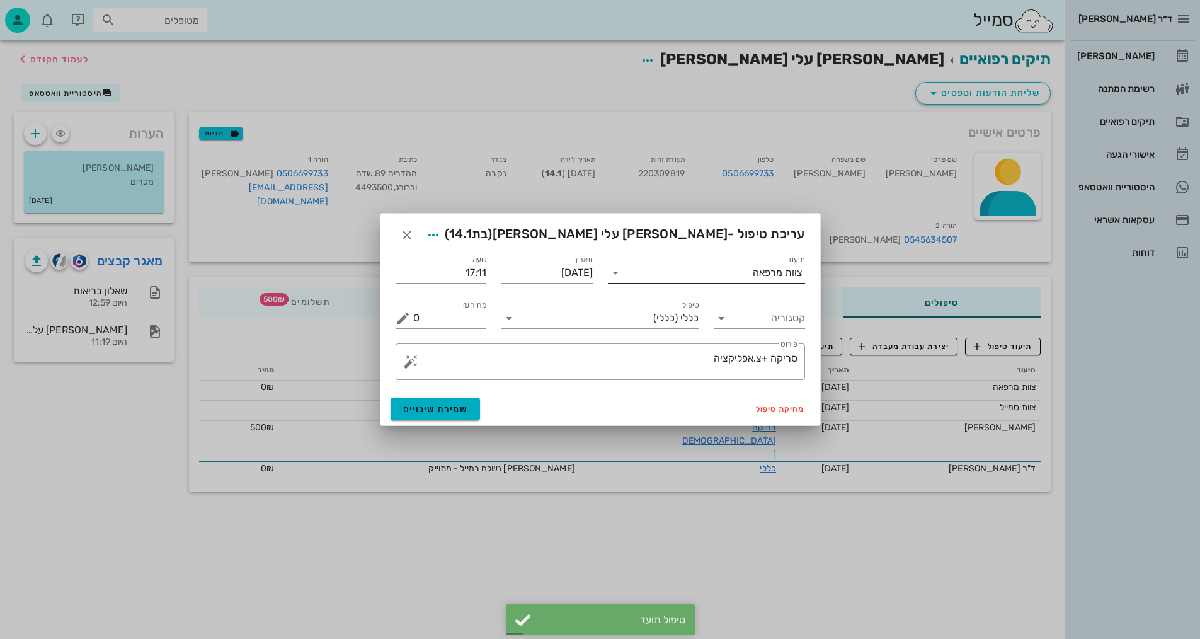
click at [755, 275] on div "צוות מרפאה" at bounding box center [778, 272] width 50 height 11
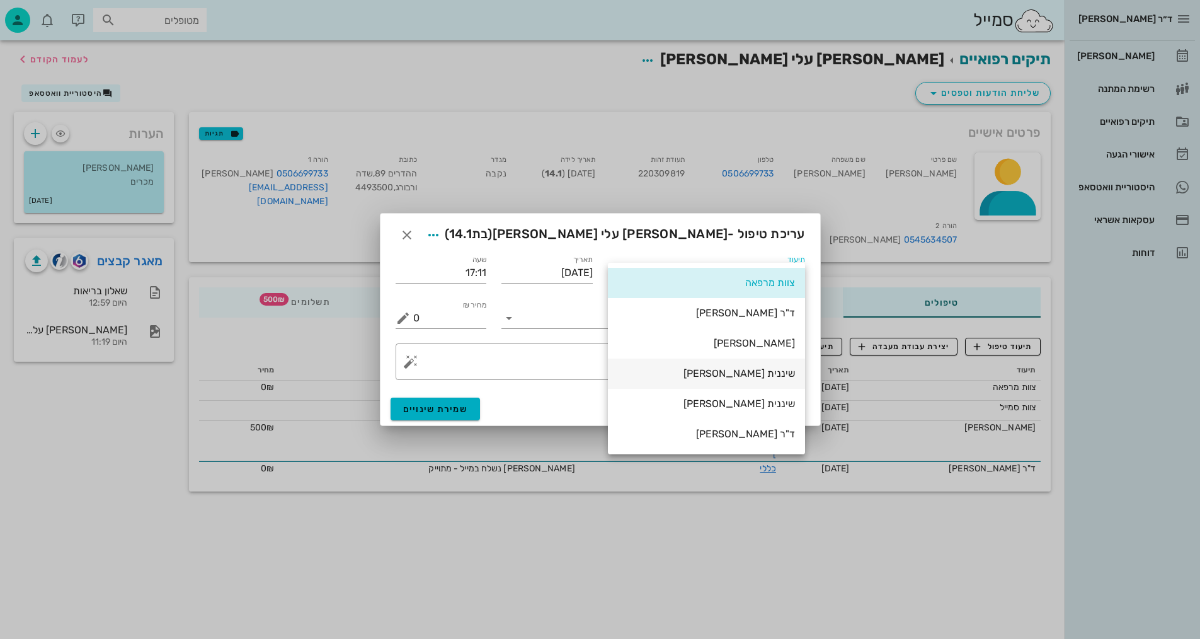
click at [754, 373] on div "שיננית [PERSON_NAME]" at bounding box center [706, 373] width 177 height 12
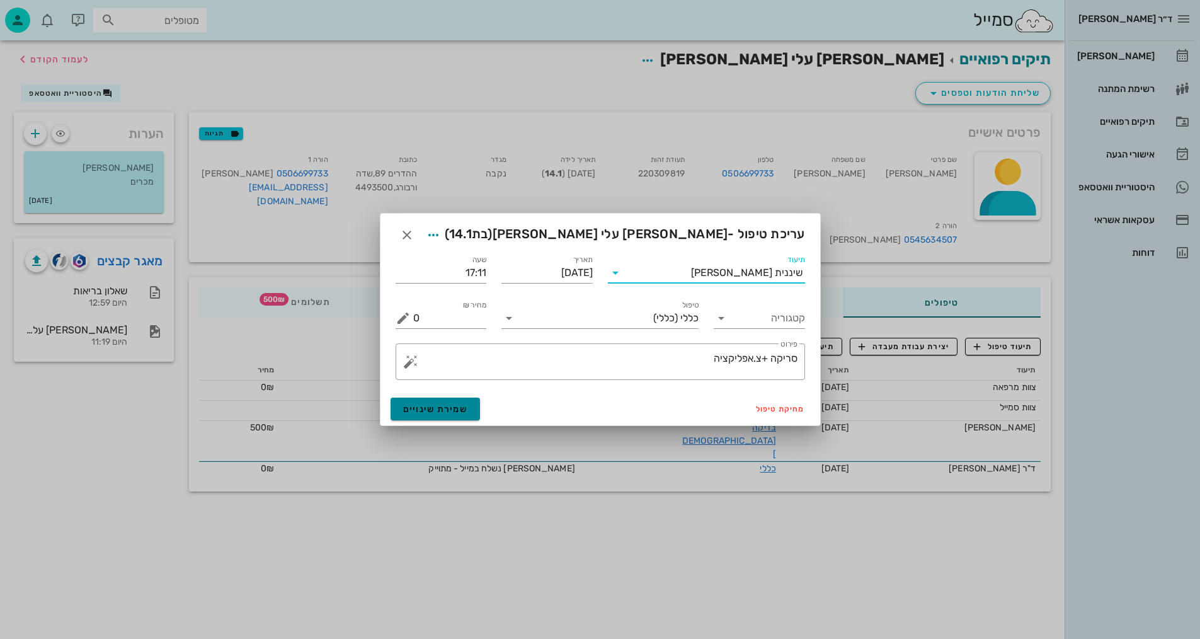
drag, startPoint x: 434, startPoint y: 412, endPoint x: 420, endPoint y: 401, distance: 17.9
click at [433, 412] on span "שמירת שינויים" at bounding box center [435, 409] width 65 height 11
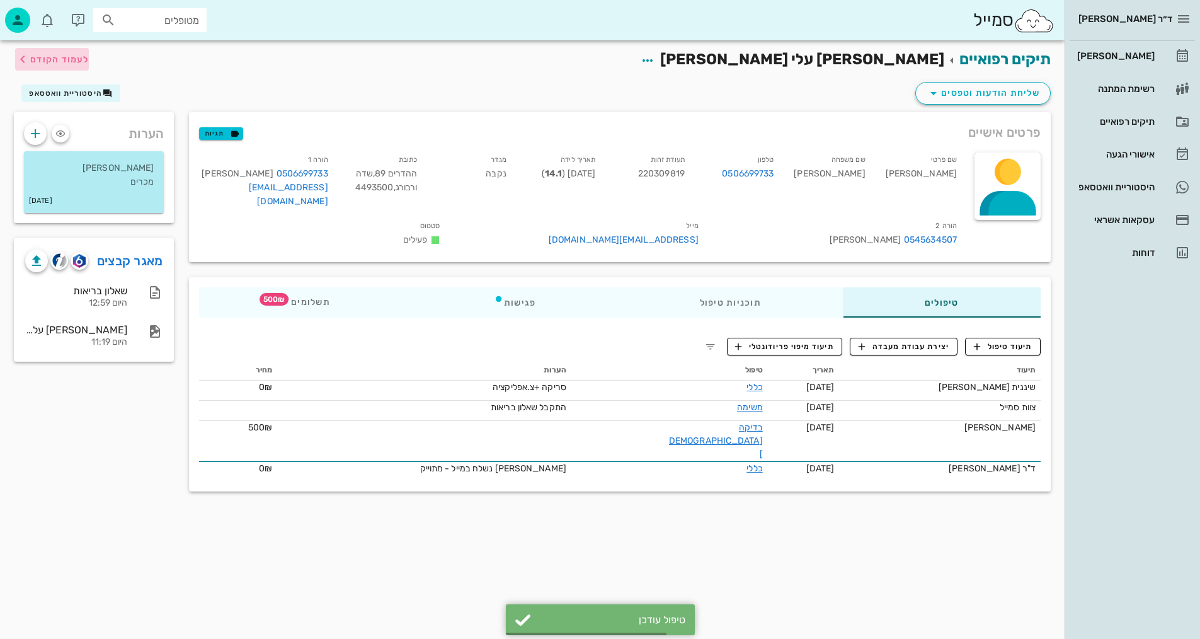
click at [23, 59] on icon "button" at bounding box center [22, 59] width 15 height 15
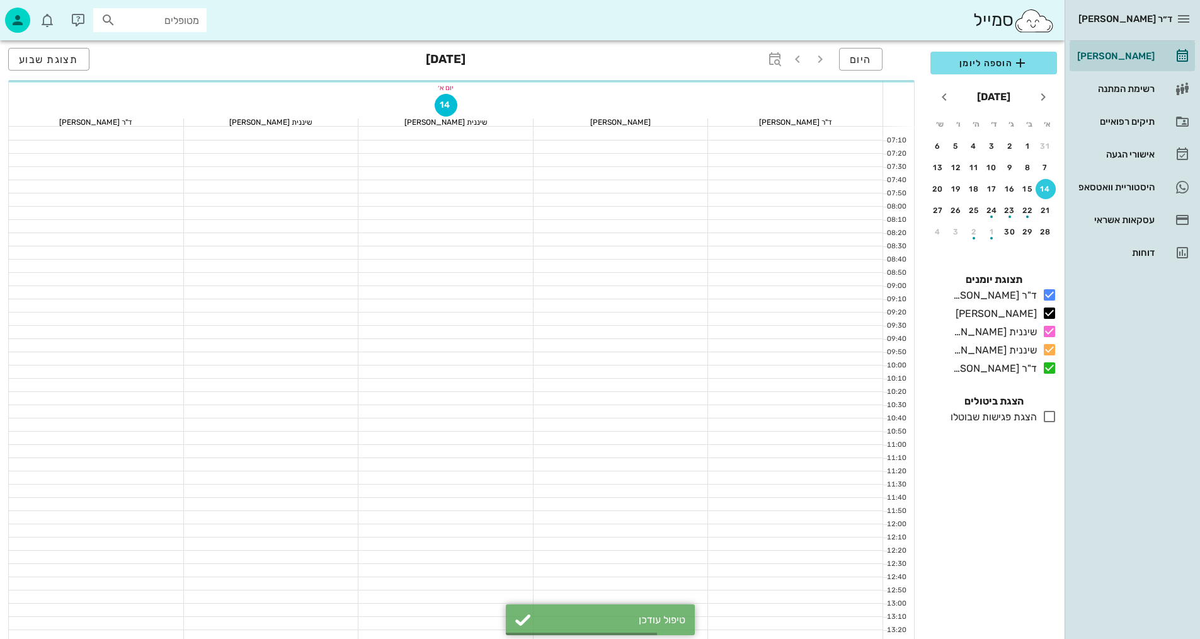
scroll to position [600, 0]
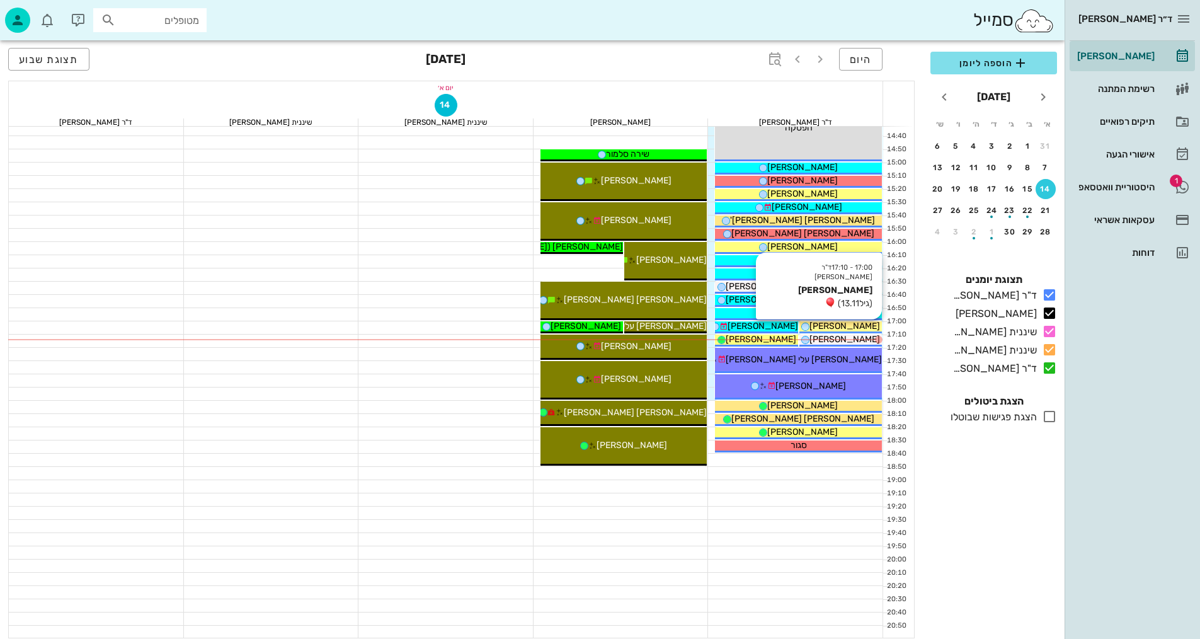
click at [870, 325] on div "[PERSON_NAME]" at bounding box center [840, 325] width 83 height 13
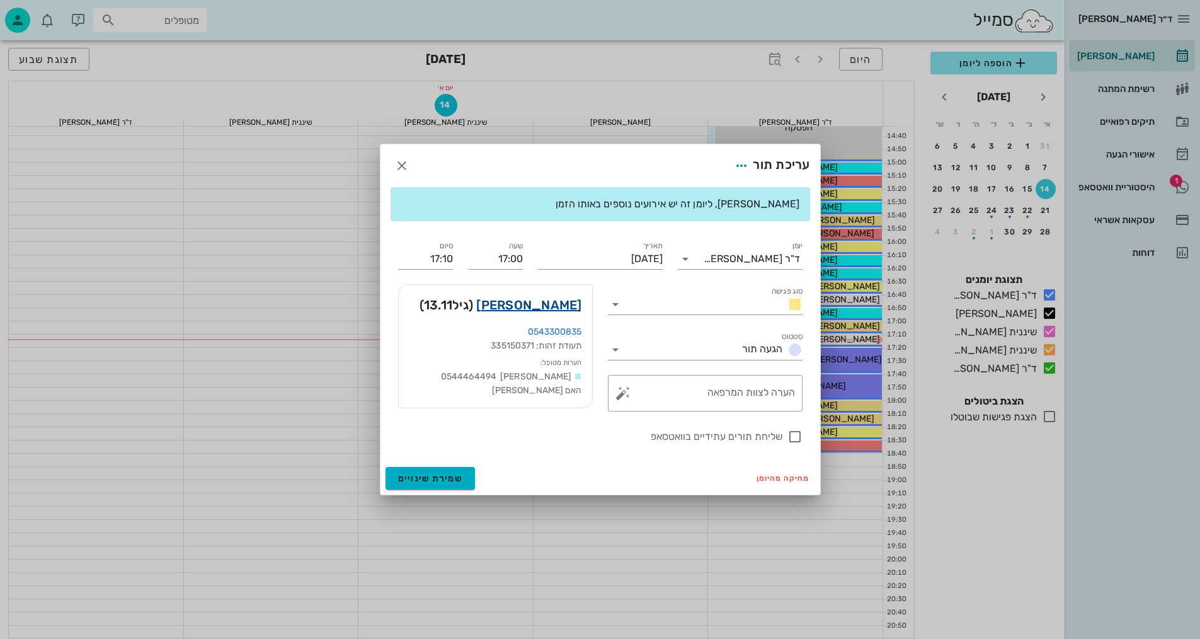
click at [545, 302] on link "[PERSON_NAME]" at bounding box center [528, 305] width 105 height 20
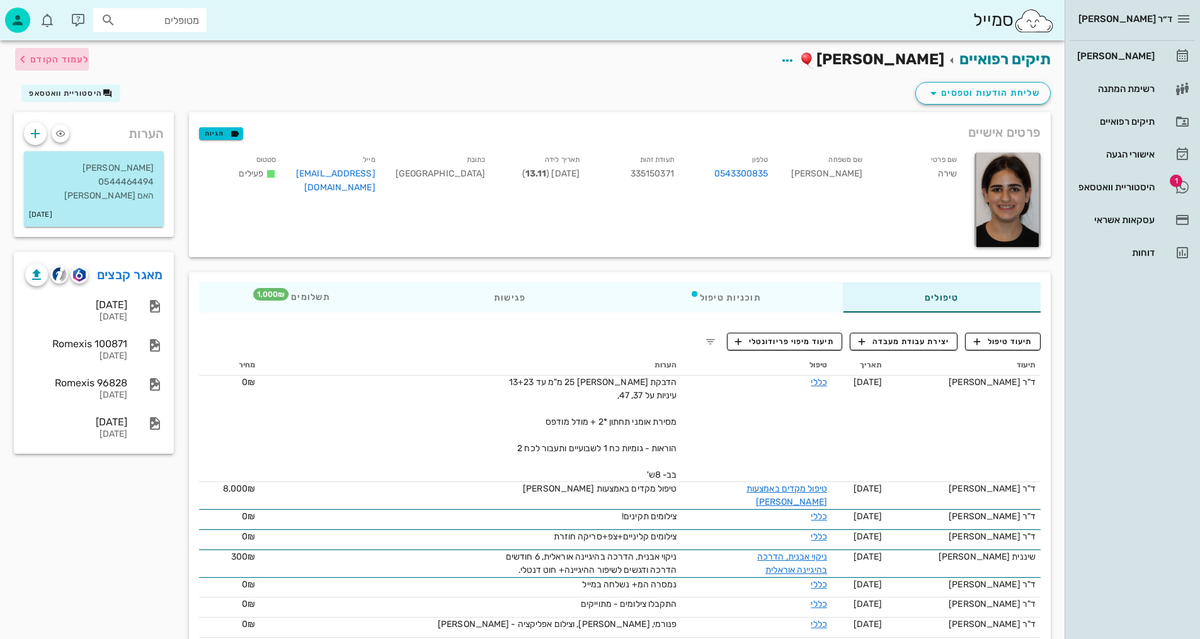
click at [31, 62] on span "לעמוד הקודם" at bounding box center [59, 59] width 59 height 11
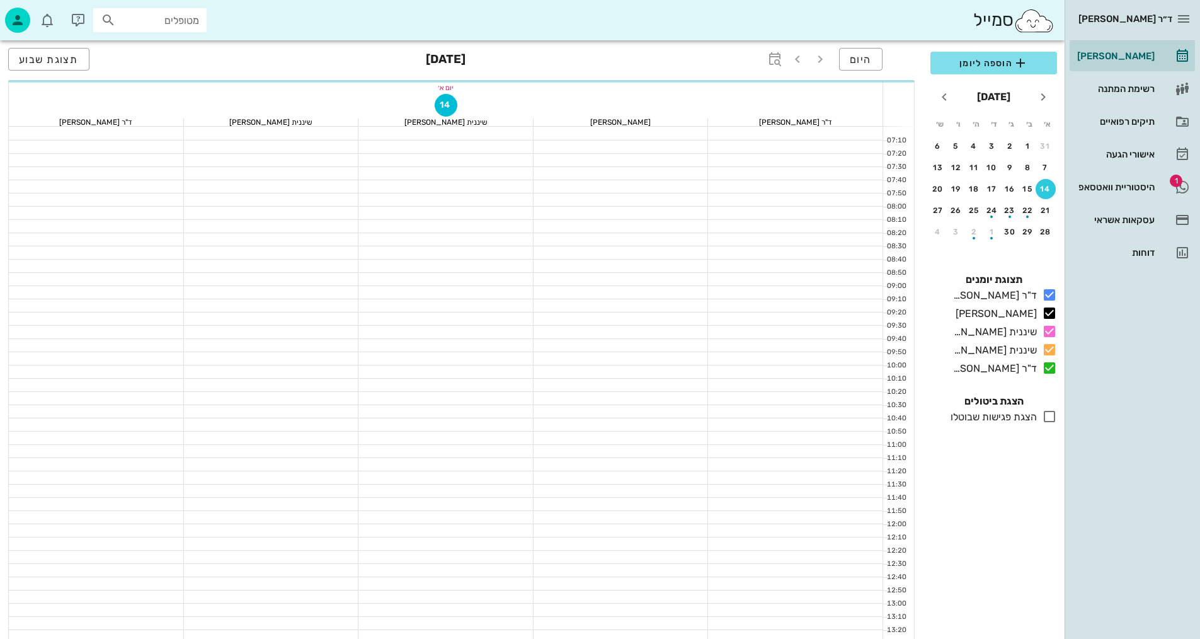
scroll to position [600, 0]
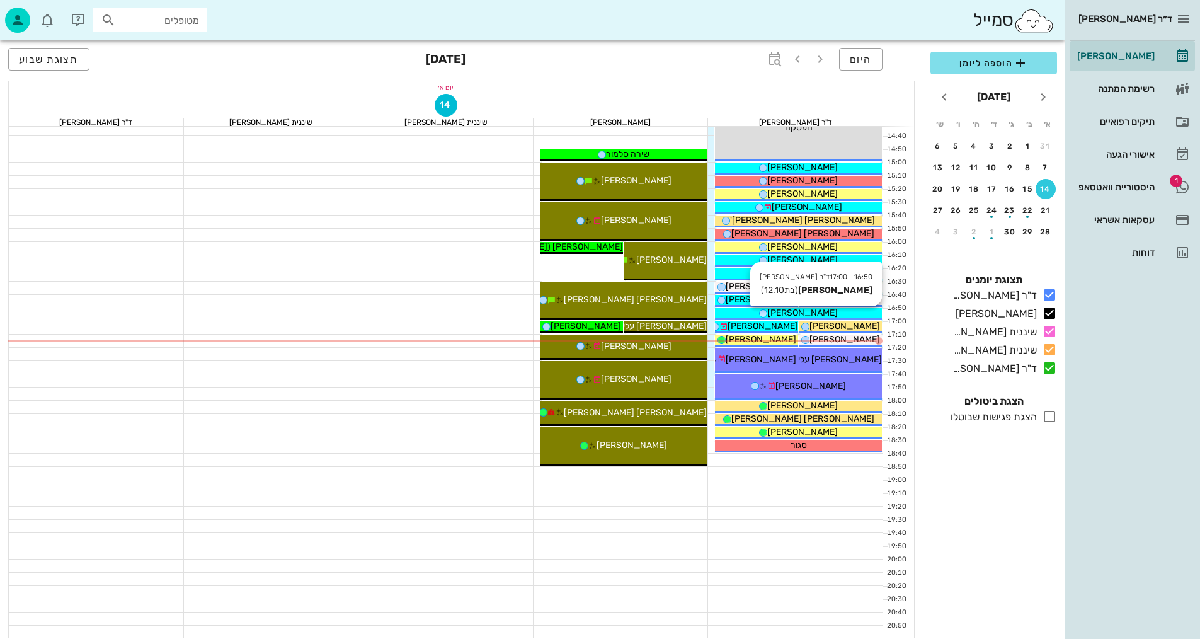
click at [823, 309] on span "[PERSON_NAME]" at bounding box center [802, 312] width 71 height 11
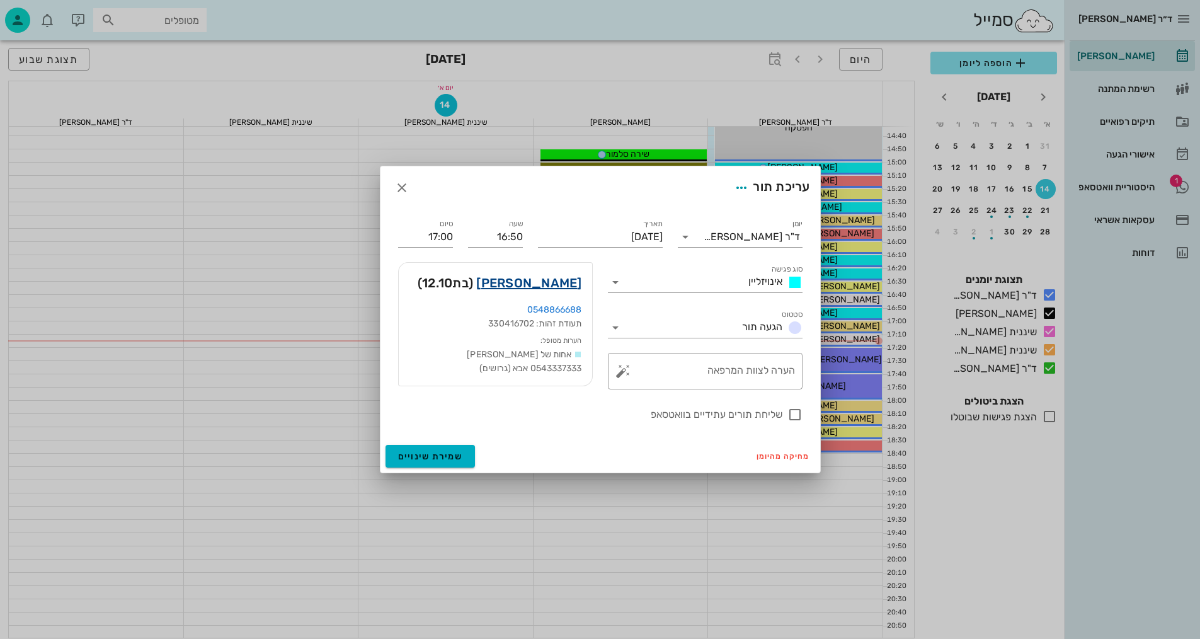
click at [557, 282] on link "[PERSON_NAME]" at bounding box center [528, 283] width 105 height 20
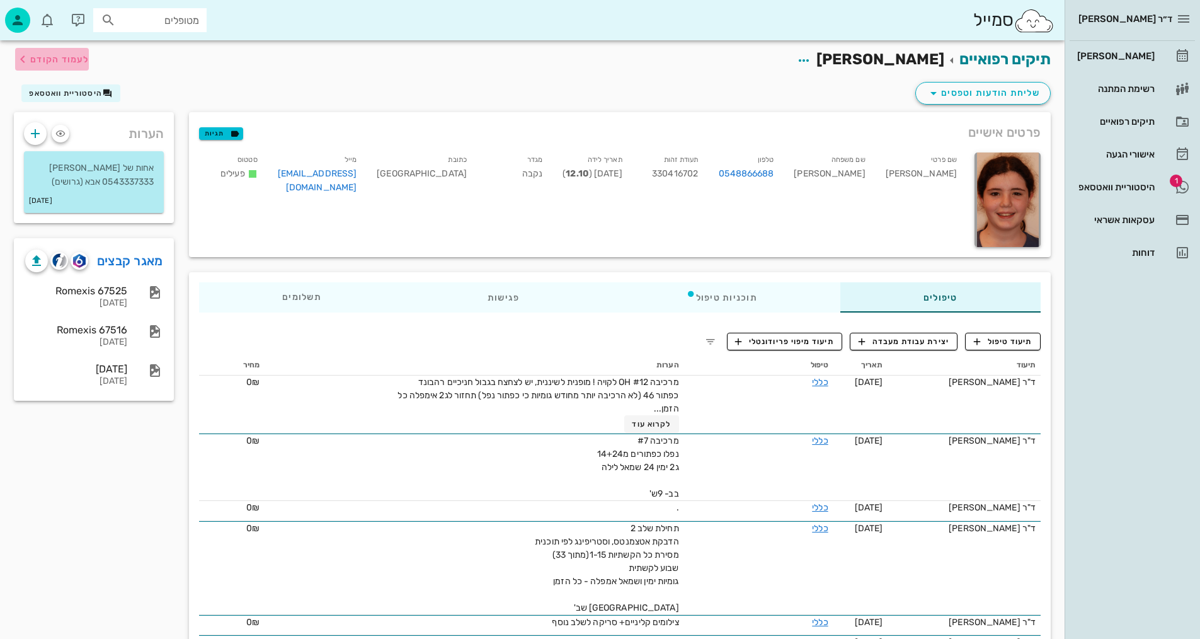
click at [44, 59] on span "לעמוד הקודם" at bounding box center [59, 59] width 59 height 11
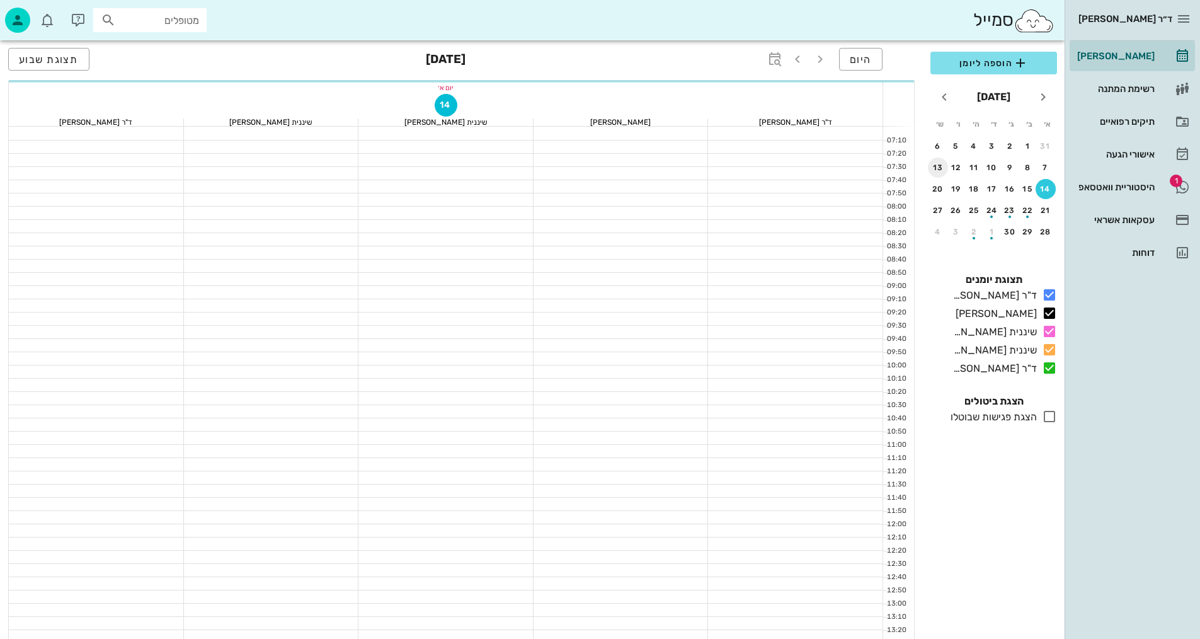
scroll to position [600, 0]
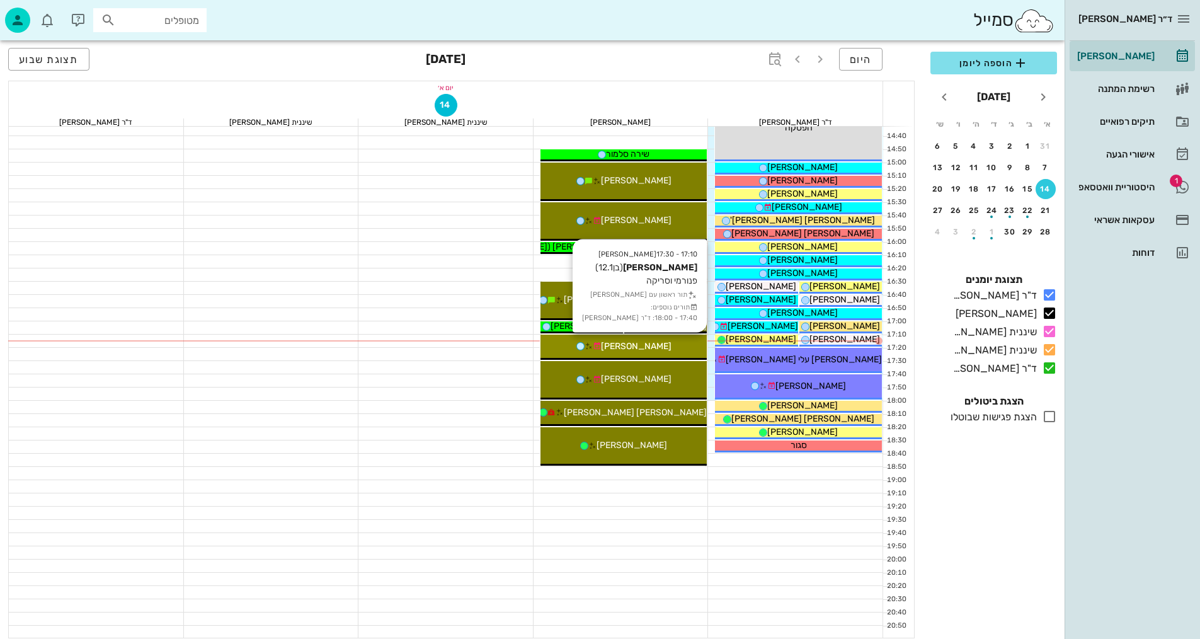
click at [663, 351] on div "[PERSON_NAME]" at bounding box center [623, 345] width 167 height 13
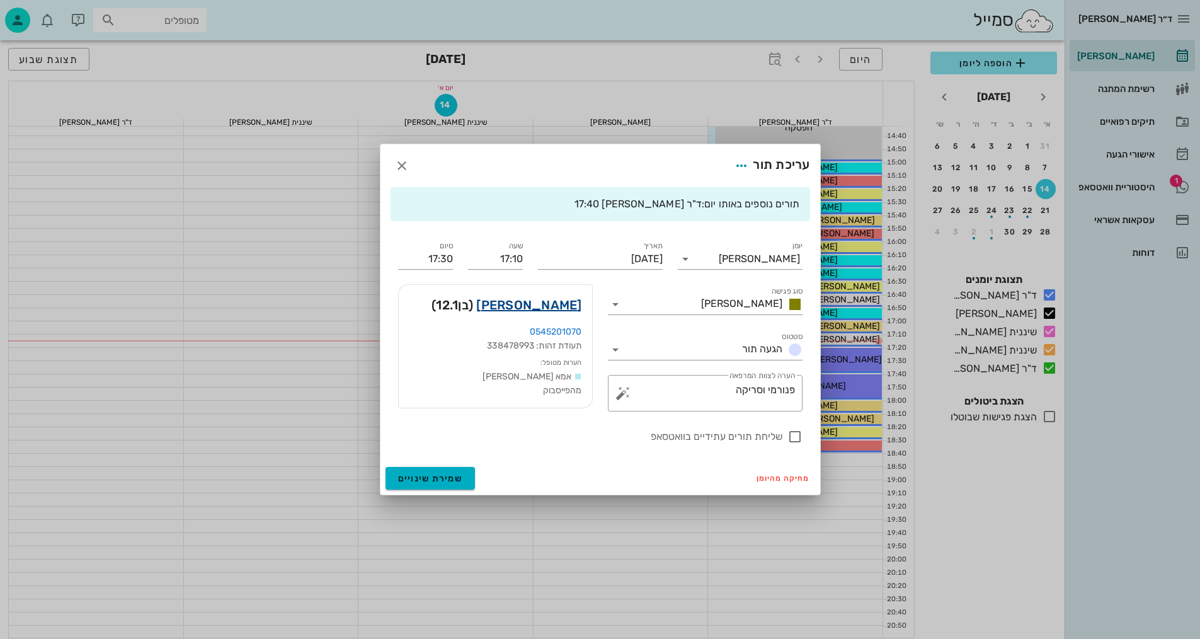
click at [564, 303] on link "[PERSON_NAME]" at bounding box center [528, 305] width 105 height 20
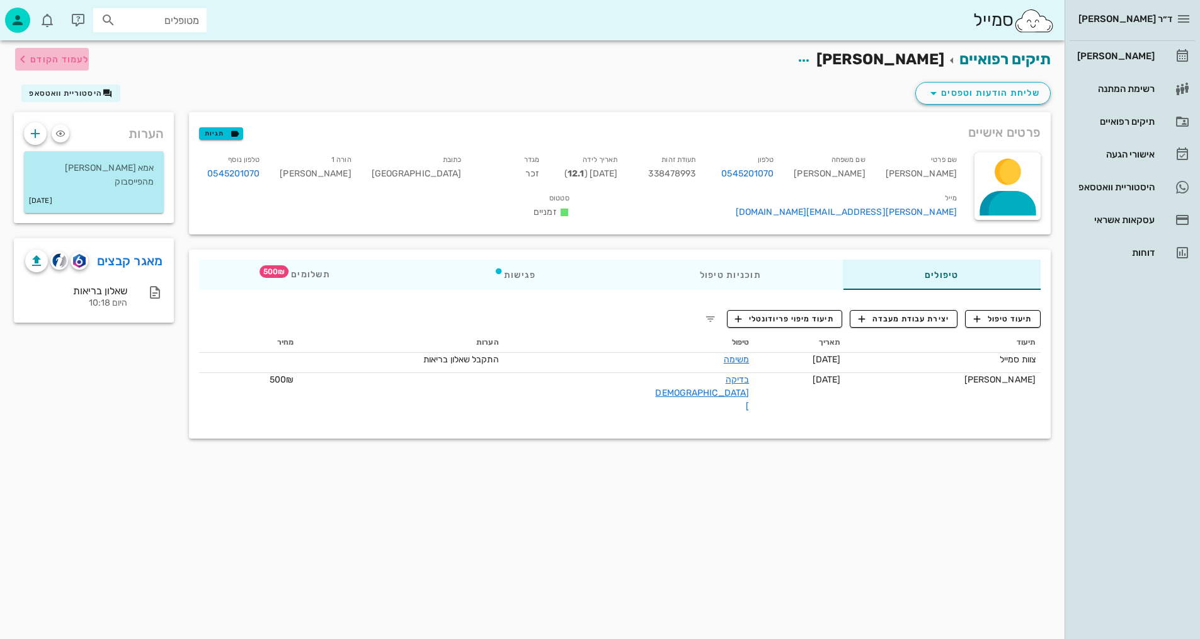
click at [73, 64] on span "לעמוד הקודם" at bounding box center [52, 59] width 74 height 15
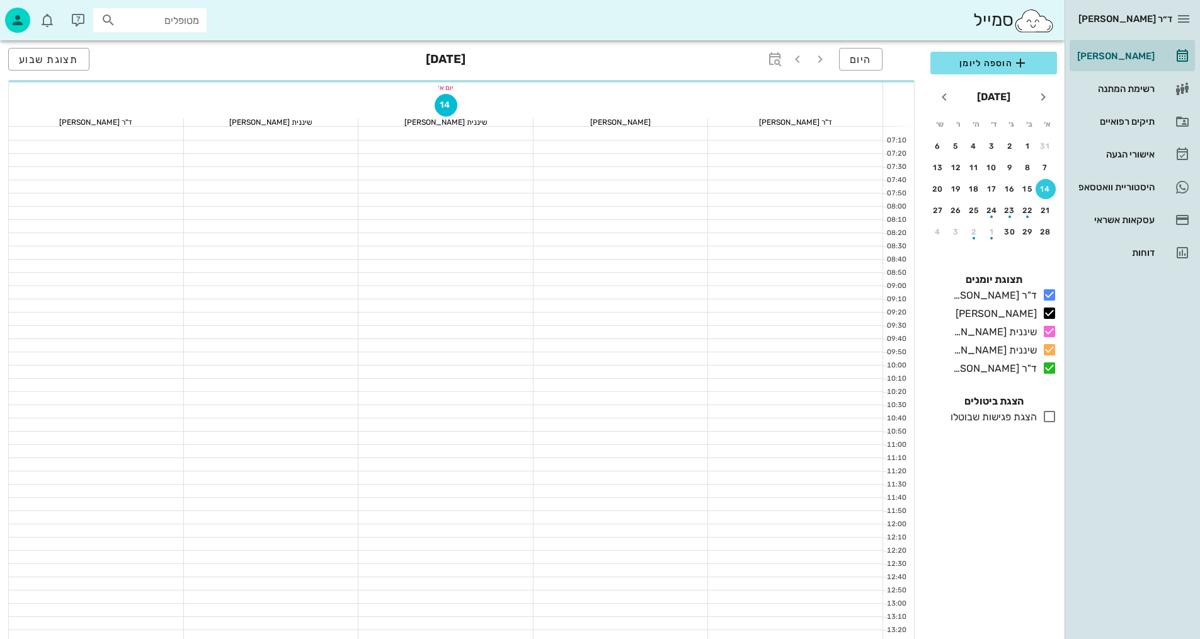
scroll to position [600, 0]
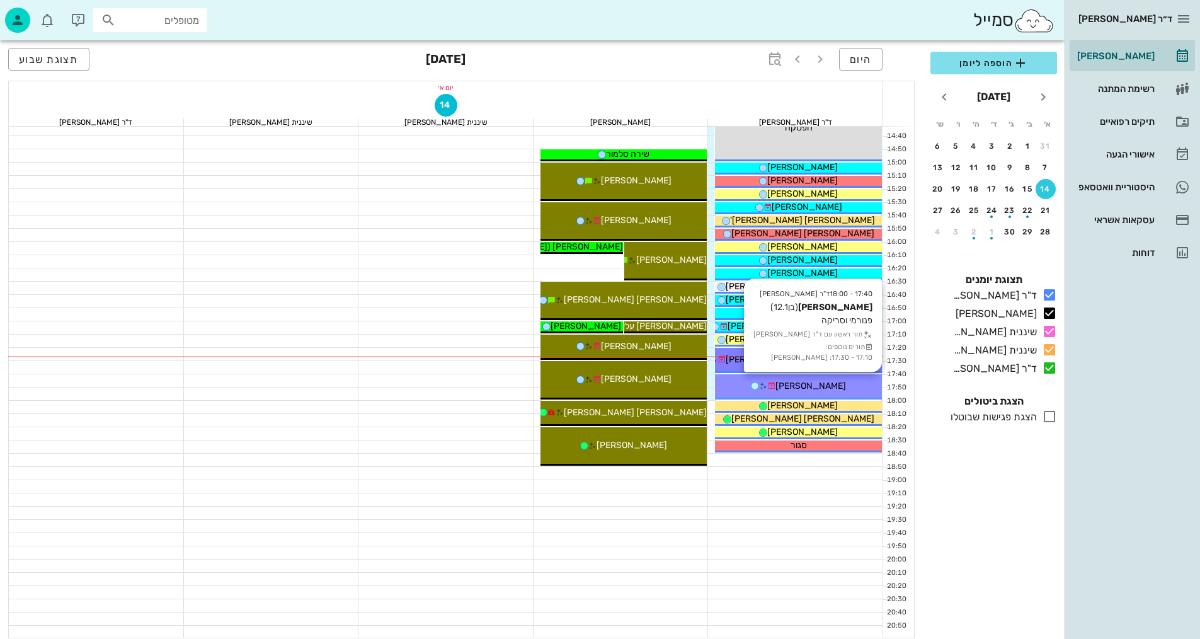
click at [845, 383] on div "[PERSON_NAME]" at bounding box center [798, 385] width 167 height 13
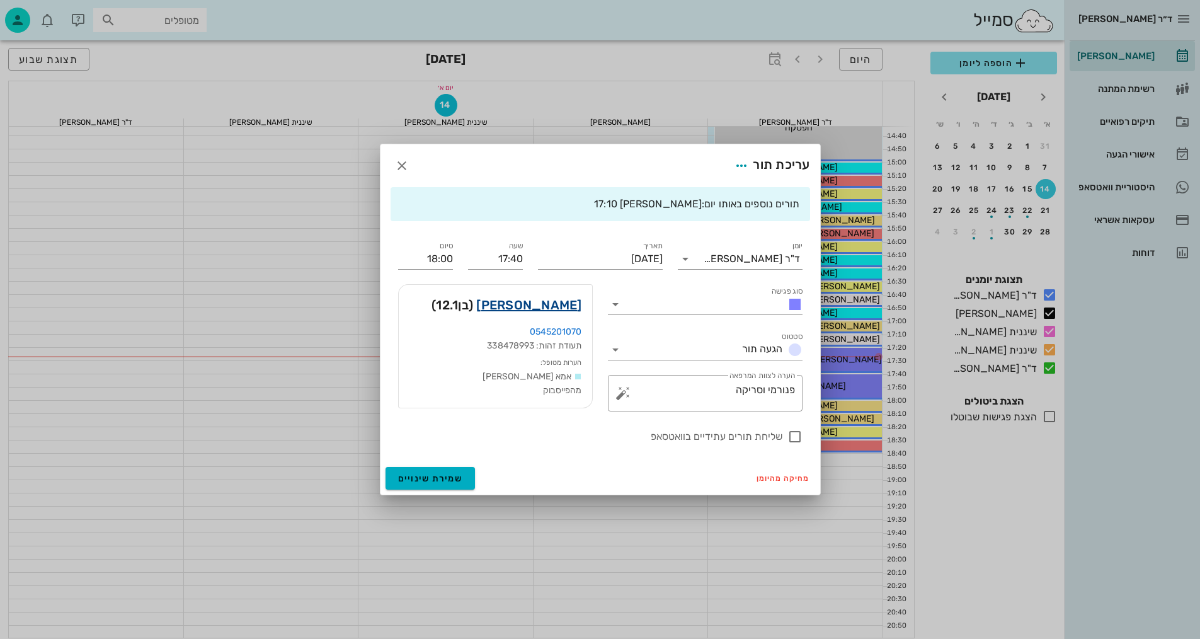
click at [557, 304] on link "[PERSON_NAME]" at bounding box center [528, 305] width 105 height 20
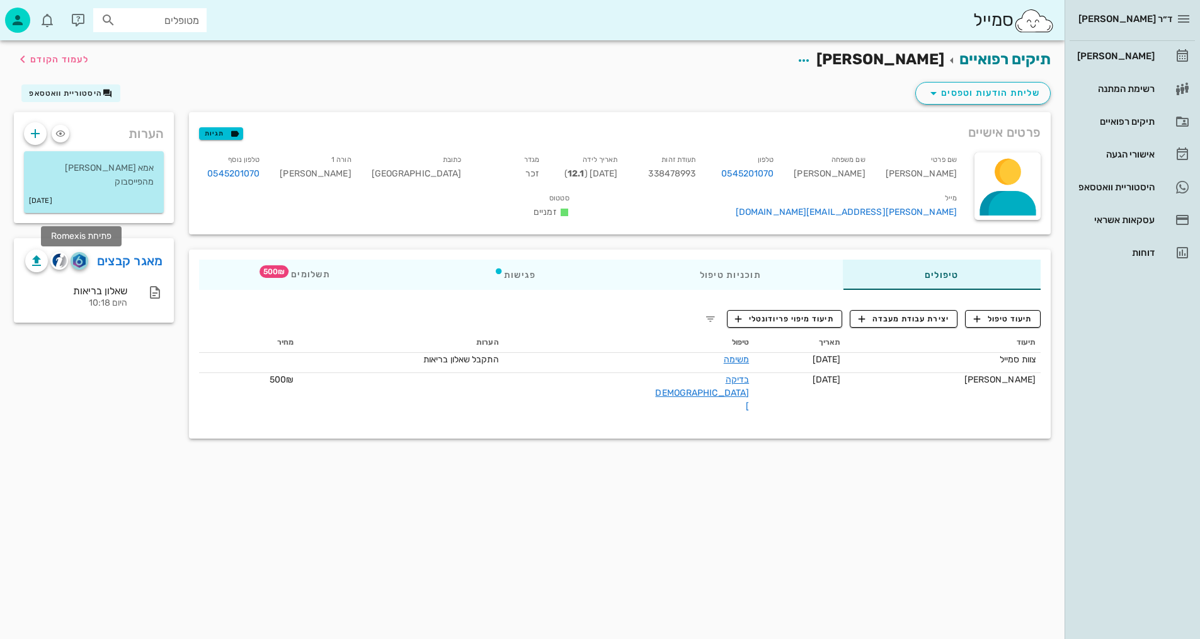
click at [79, 261] on img "button" at bounding box center [79, 261] width 12 height 14
click at [1014, 313] on span "תיעוד טיפול" at bounding box center [1003, 318] width 59 height 11
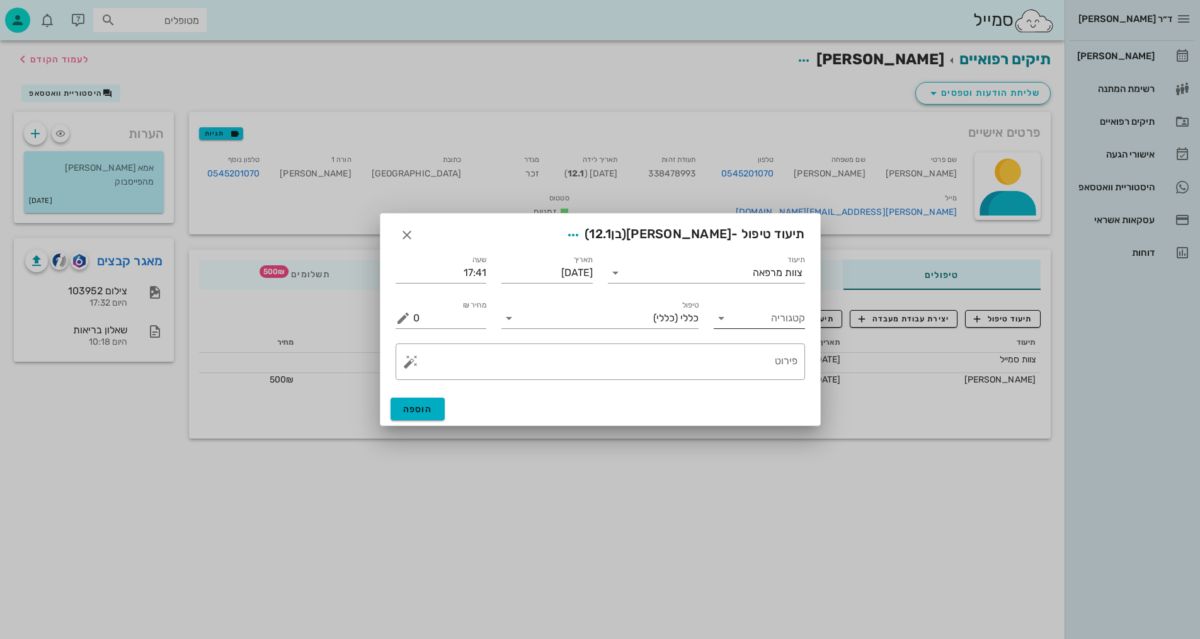
drag, startPoint x: 775, startPoint y: 319, endPoint x: 776, endPoint y: 327, distance: 7.7
click at [775, 320] on input "קטגוריה" at bounding box center [769, 318] width 71 height 20
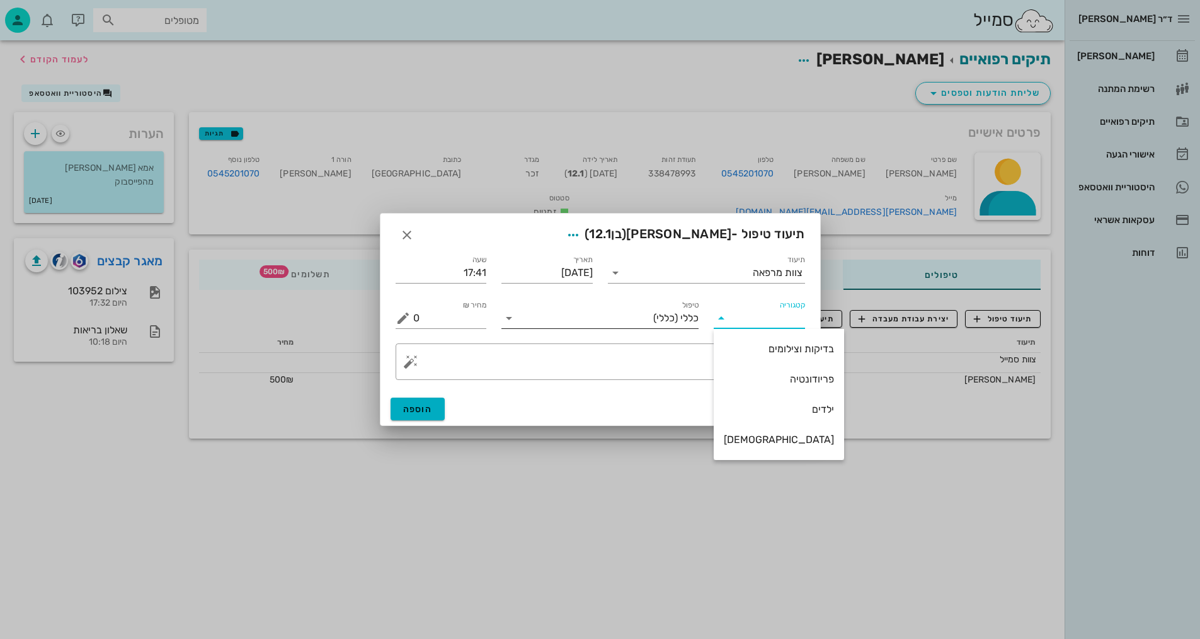
drag, startPoint x: 762, startPoint y: 350, endPoint x: 663, endPoint y: 320, distance: 103.4
click at [761, 348] on div "בדיקות וצילומים" at bounding box center [779, 349] width 110 height 12
type input "בדיקות וצילומים"
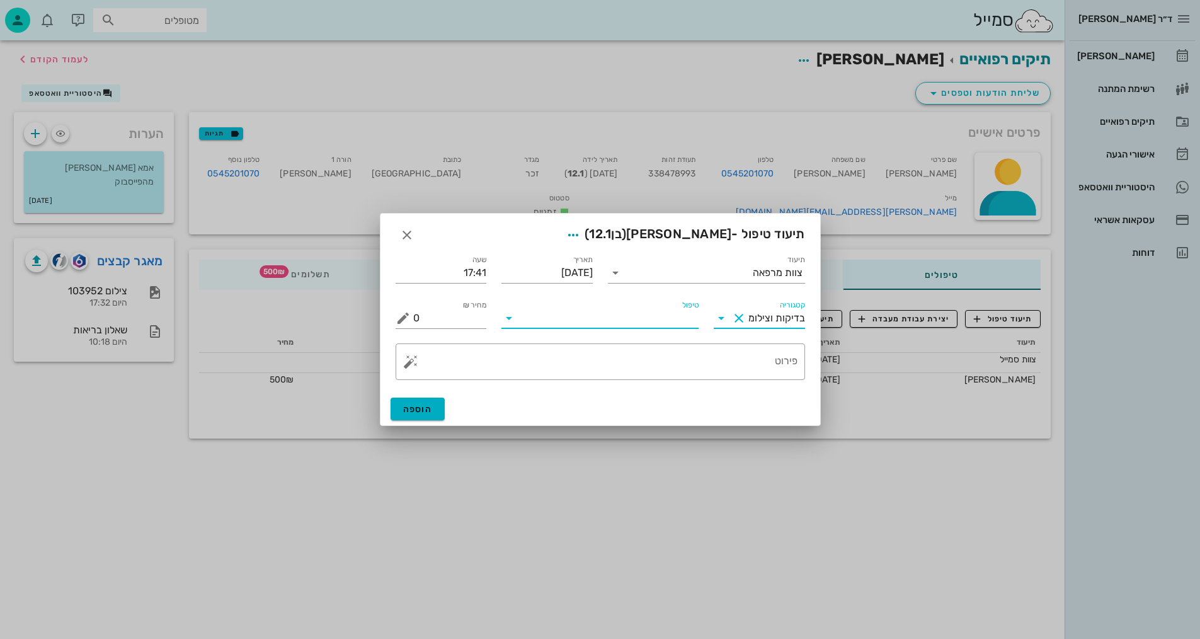
click at [656, 317] on input "טיפול" at bounding box center [609, 318] width 180 height 20
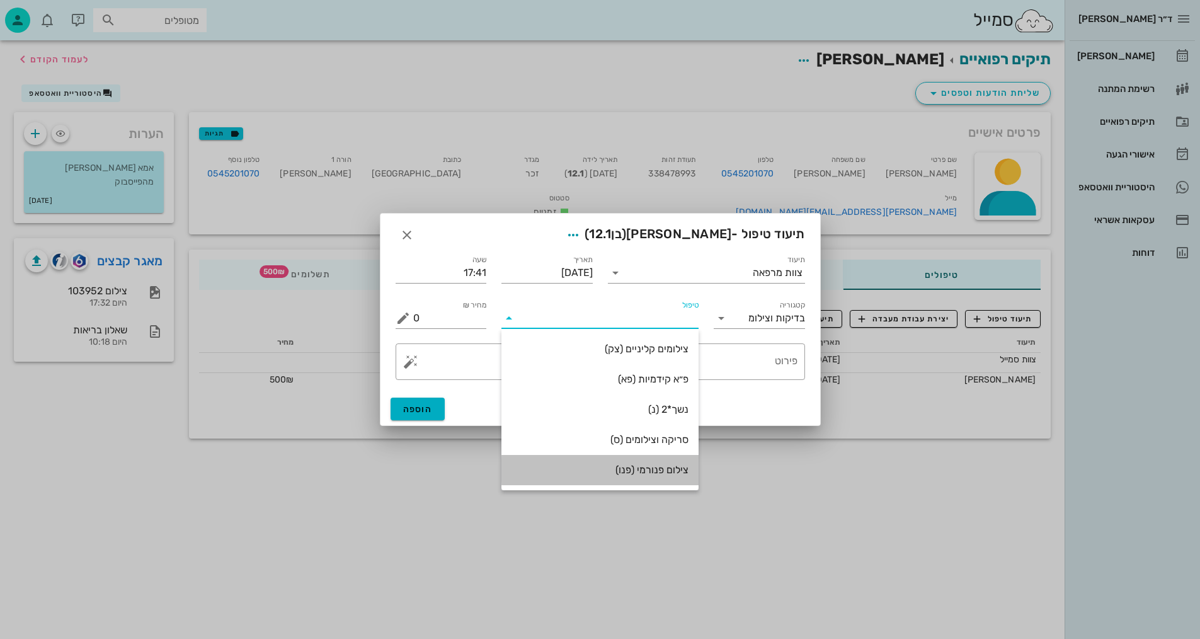
drag, startPoint x: 656, startPoint y: 473, endPoint x: 722, endPoint y: 322, distance: 165.0
click at [656, 472] on div "צילום פנורמי (פנו)" at bounding box center [599, 470] width 177 height 12
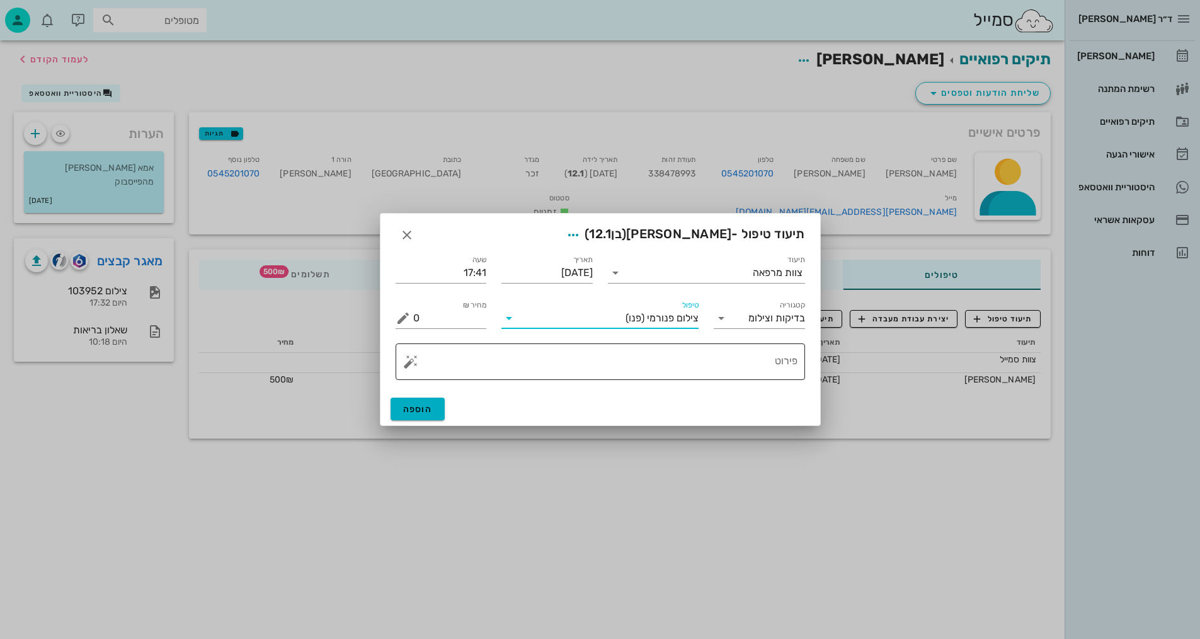
click at [731, 382] on div "​ פירוט" at bounding box center [600, 362] width 425 height 52
click at [731, 379] on textarea "פירוט" at bounding box center [605, 365] width 384 height 30
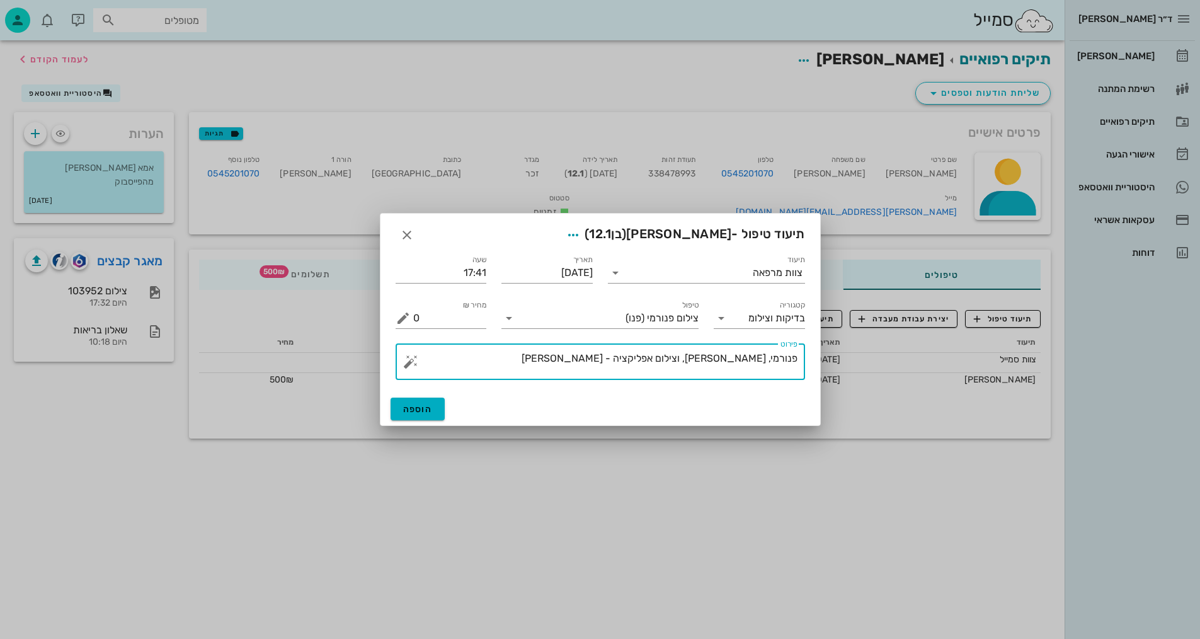
type textarea "פנורמי, [PERSON_NAME], וצילום אפליקציה - [PERSON_NAME]"
click at [417, 412] on span "הוספה" at bounding box center [418, 409] width 30 height 11
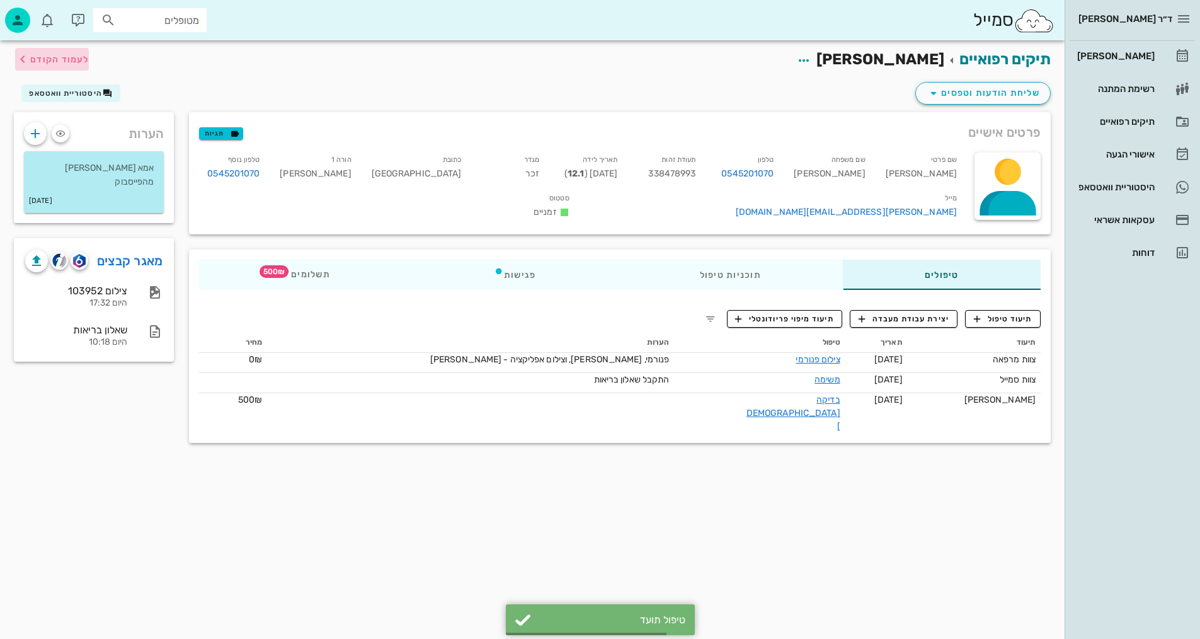
click at [67, 66] on span "לעמוד הקודם" at bounding box center [52, 59] width 74 height 15
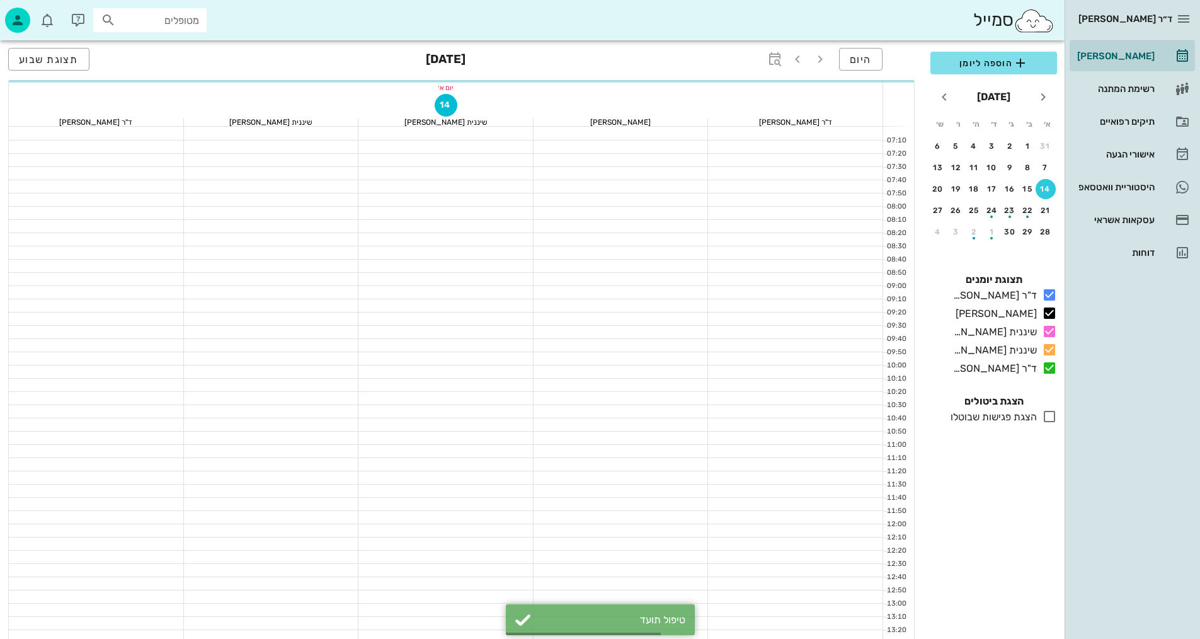
scroll to position [600, 0]
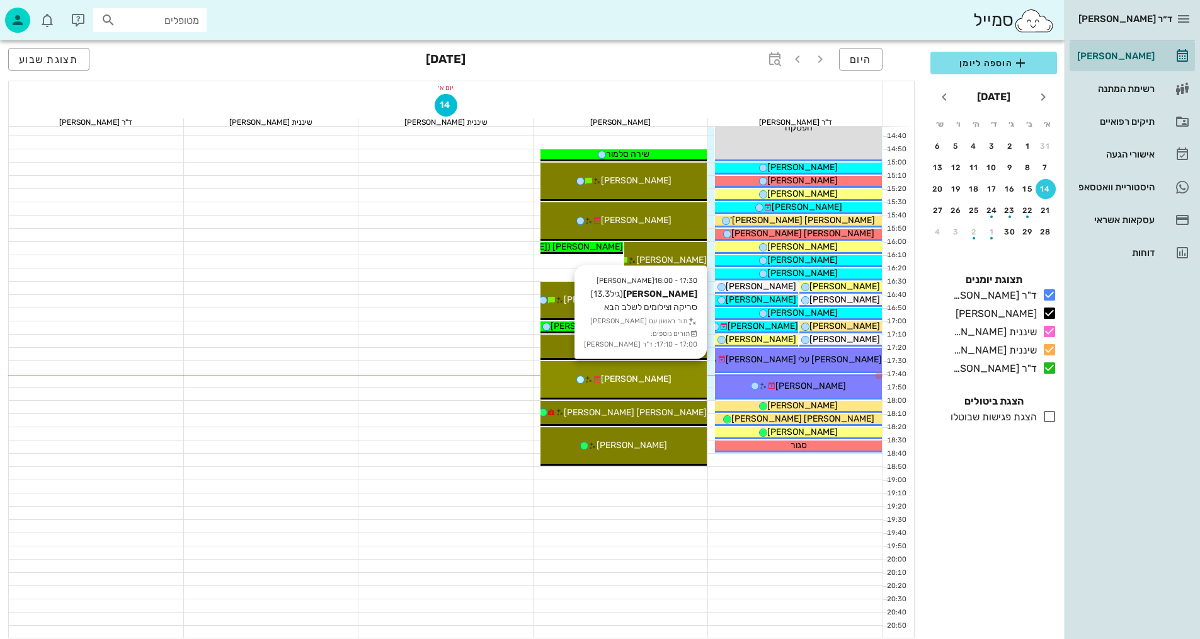
click at [663, 374] on div "[PERSON_NAME]" at bounding box center [623, 378] width 167 height 13
click at [663, 373] on div "ד״ר [PERSON_NAME] [PERSON_NAME] רשימת המתנה תיקים רפואיים אישורי הגעה היסטוריית…" at bounding box center [600, 19] width 1200 height 1238
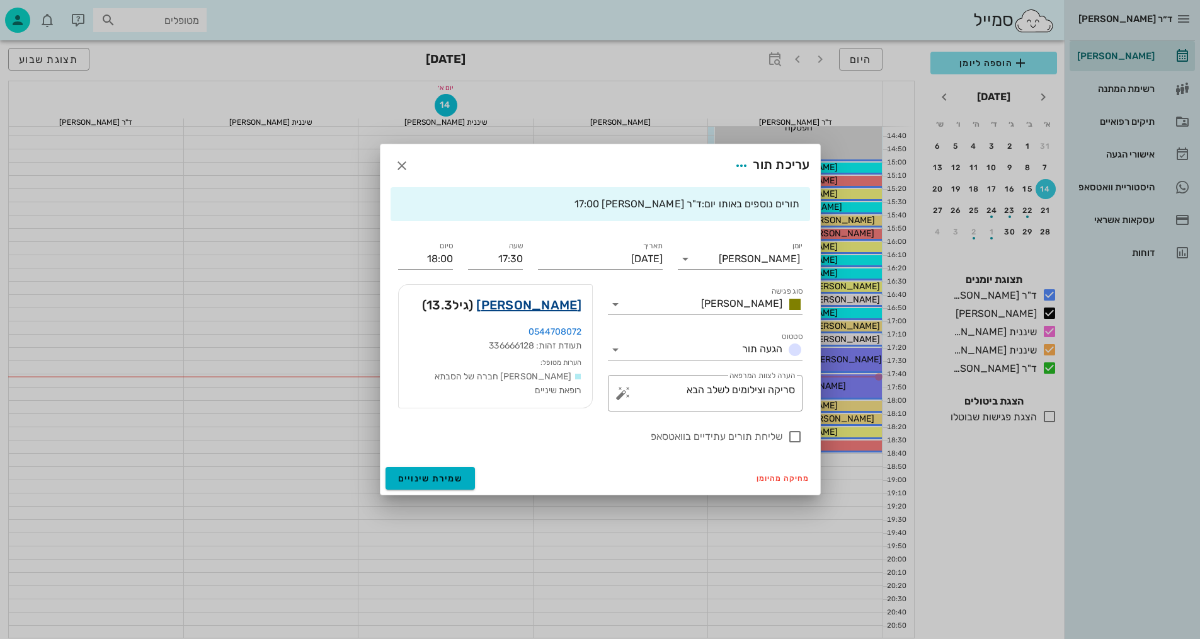
click at [561, 307] on link "[PERSON_NAME]" at bounding box center [528, 305] width 105 height 20
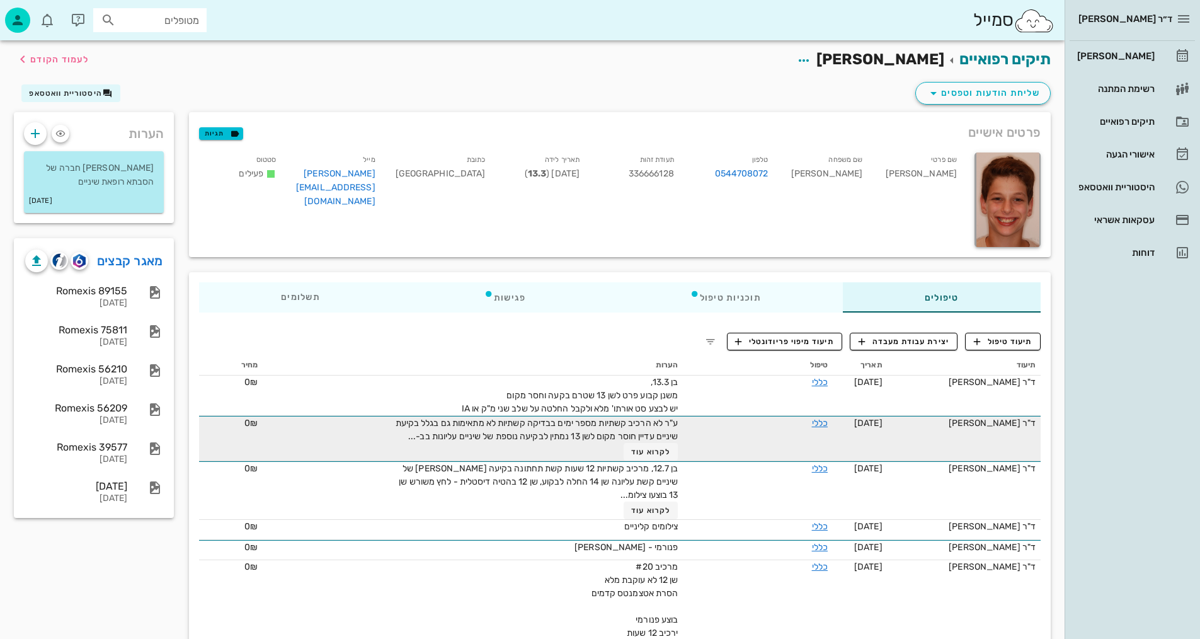
click at [757, 432] on td "כללי" at bounding box center [758, 438] width 150 height 45
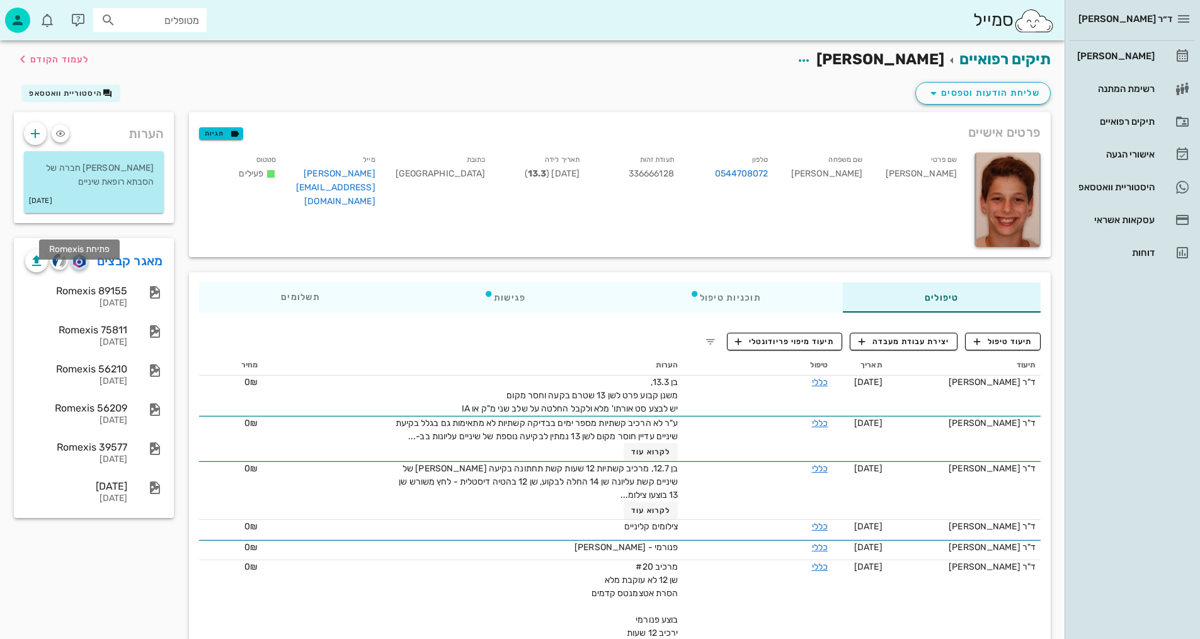
click at [81, 268] on img "button" at bounding box center [79, 261] width 12 height 14
click at [61, 60] on span "לעמוד הקודם" at bounding box center [59, 59] width 59 height 11
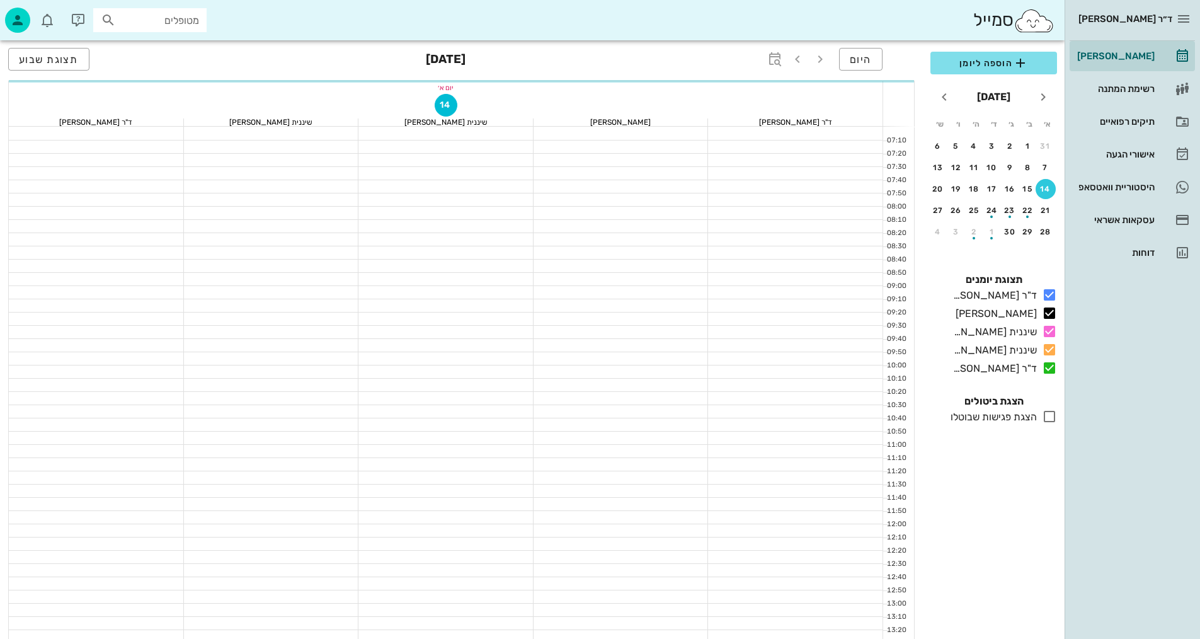
scroll to position [600, 0]
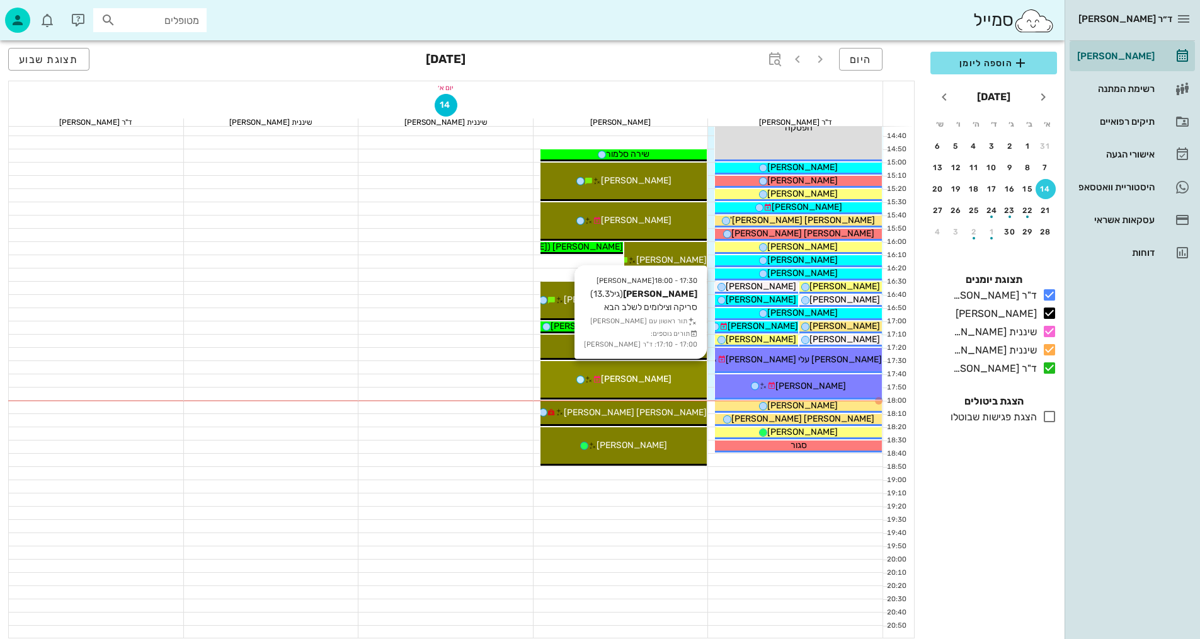
click at [678, 378] on div "[PERSON_NAME]" at bounding box center [623, 378] width 167 height 13
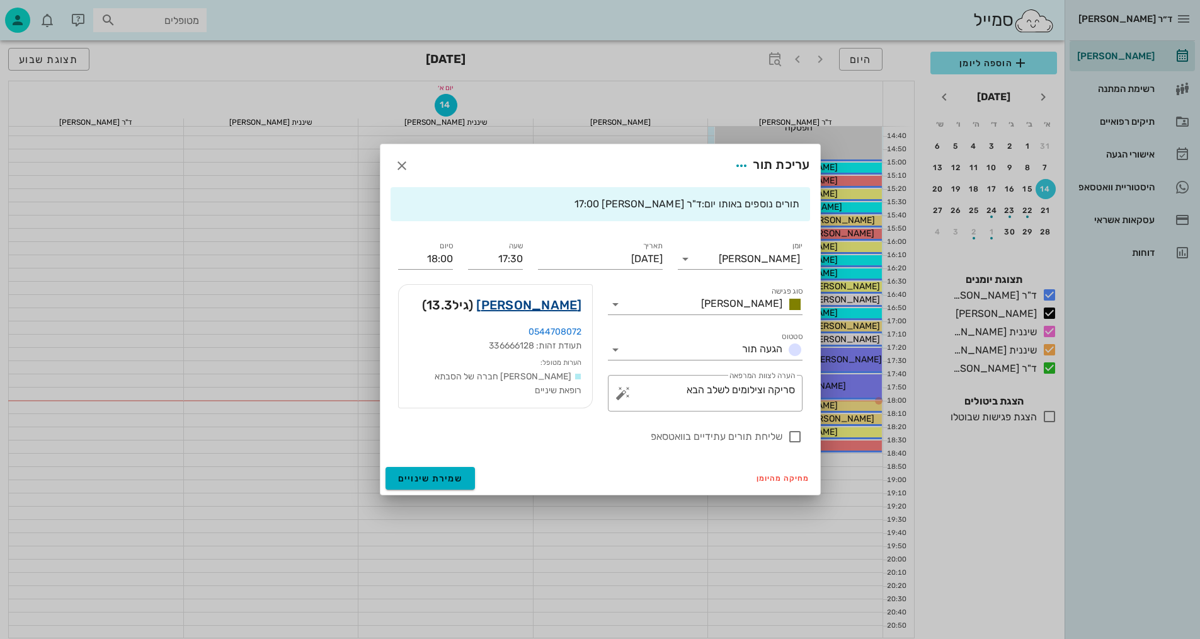
click at [541, 300] on link "[PERSON_NAME]" at bounding box center [528, 305] width 105 height 20
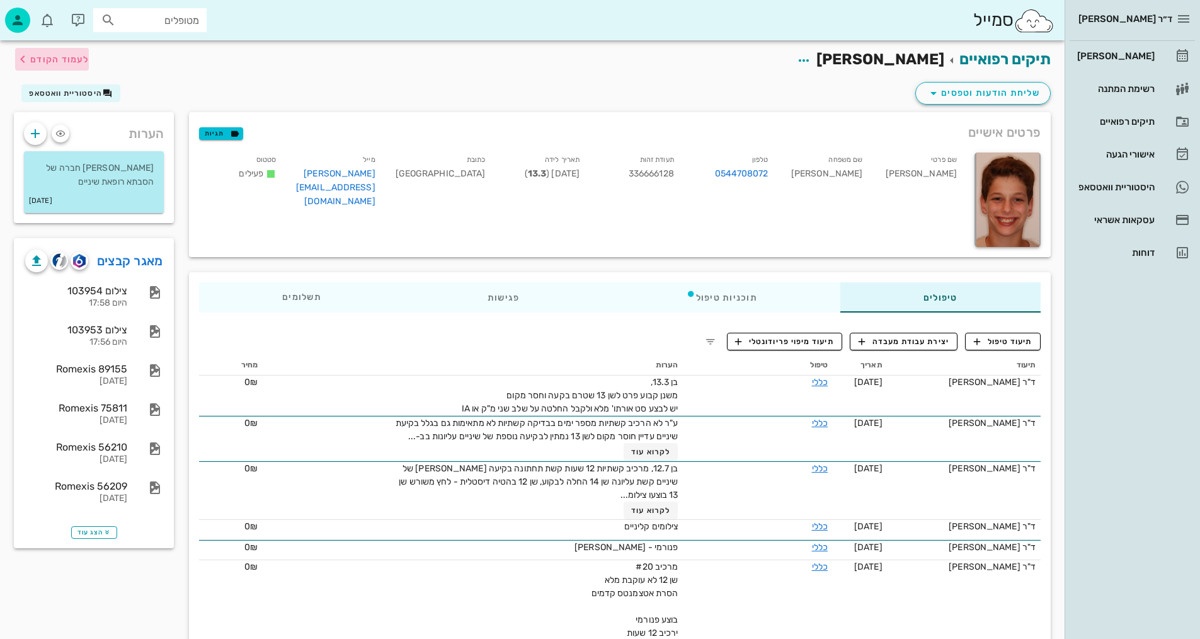
click at [35, 57] on span "לעמוד הקודם" at bounding box center [59, 59] width 59 height 11
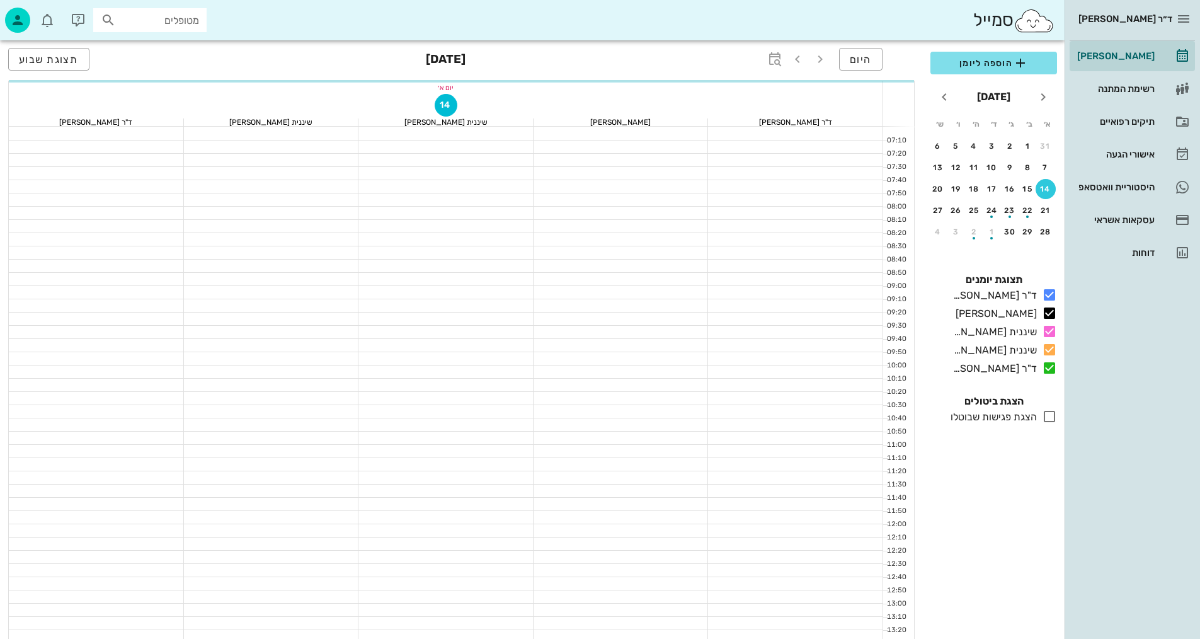
scroll to position [600, 0]
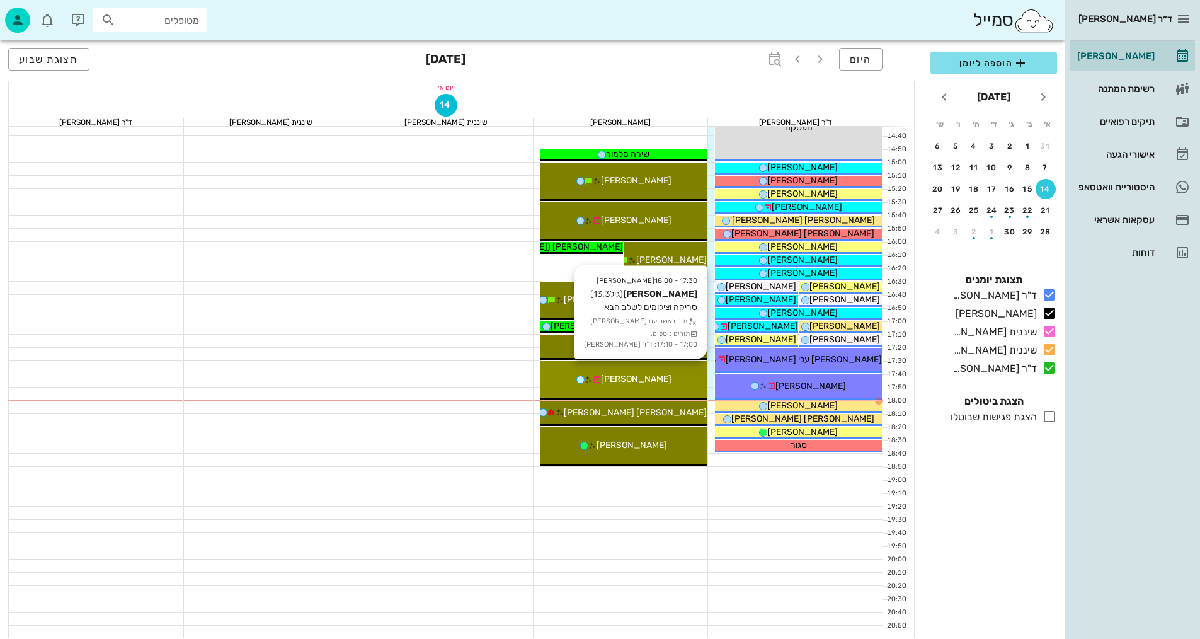
click at [628, 371] on div "17:30 - 18:00 [PERSON_NAME] (גיל 13.3 ) סריקה וצילומים לשלב הבא תור ראשון עם [P…" at bounding box center [623, 380] width 167 height 38
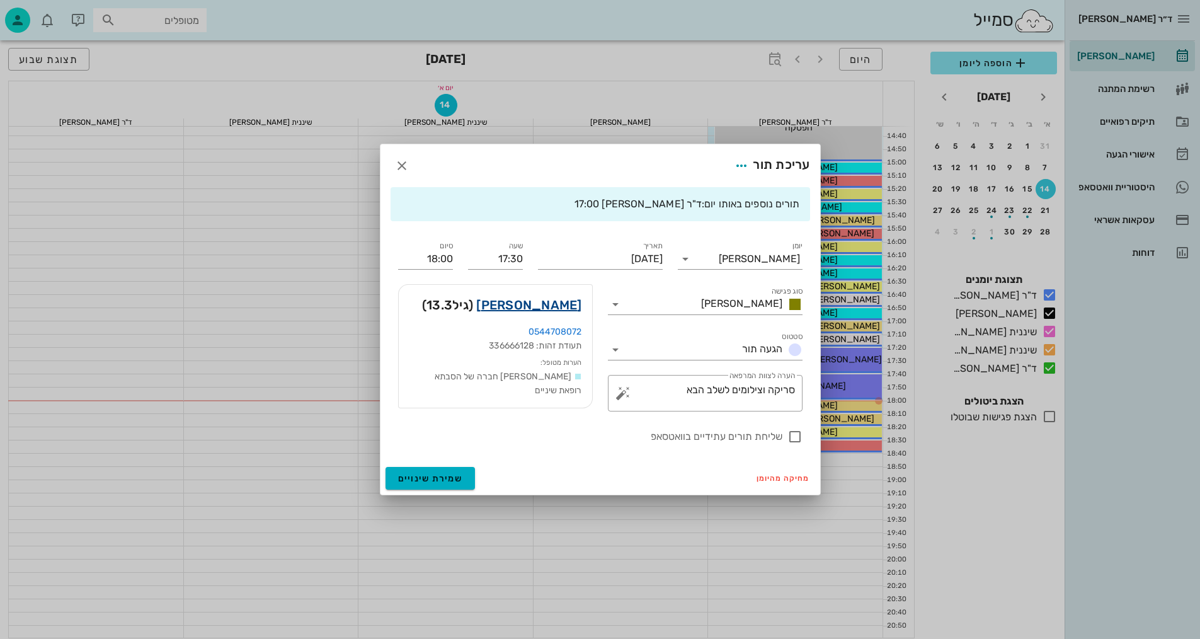
click at [546, 300] on link "[PERSON_NAME]" at bounding box center [528, 305] width 105 height 20
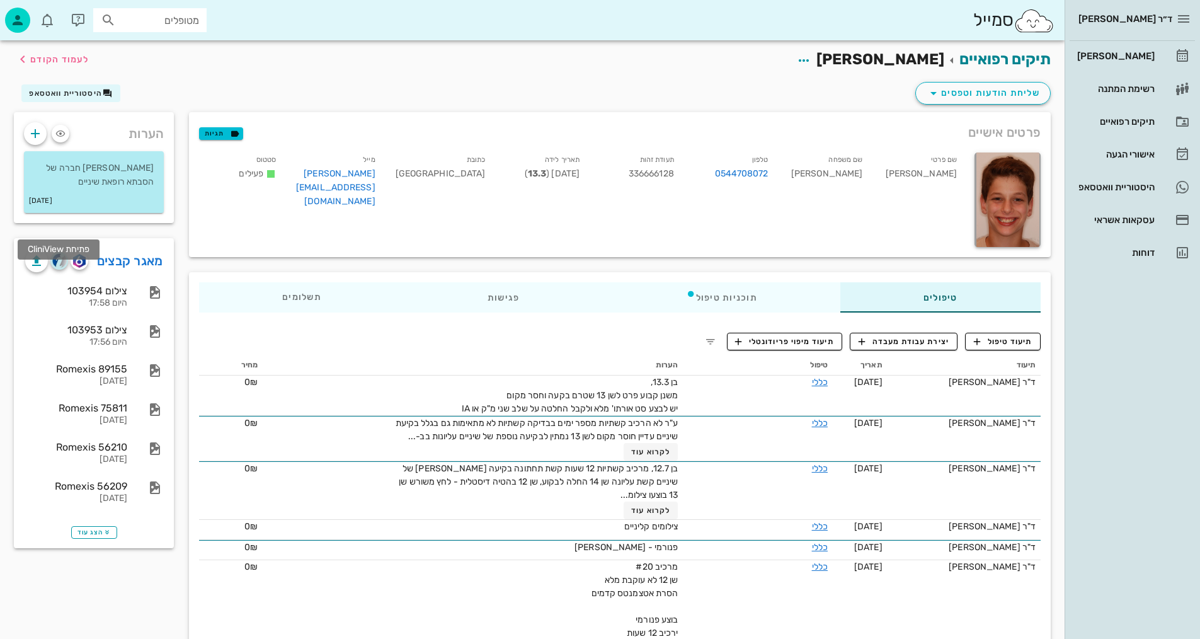
click at [57, 268] on img "button" at bounding box center [59, 260] width 14 height 14
click at [1011, 338] on span "תיעוד טיפול" at bounding box center [1003, 341] width 59 height 11
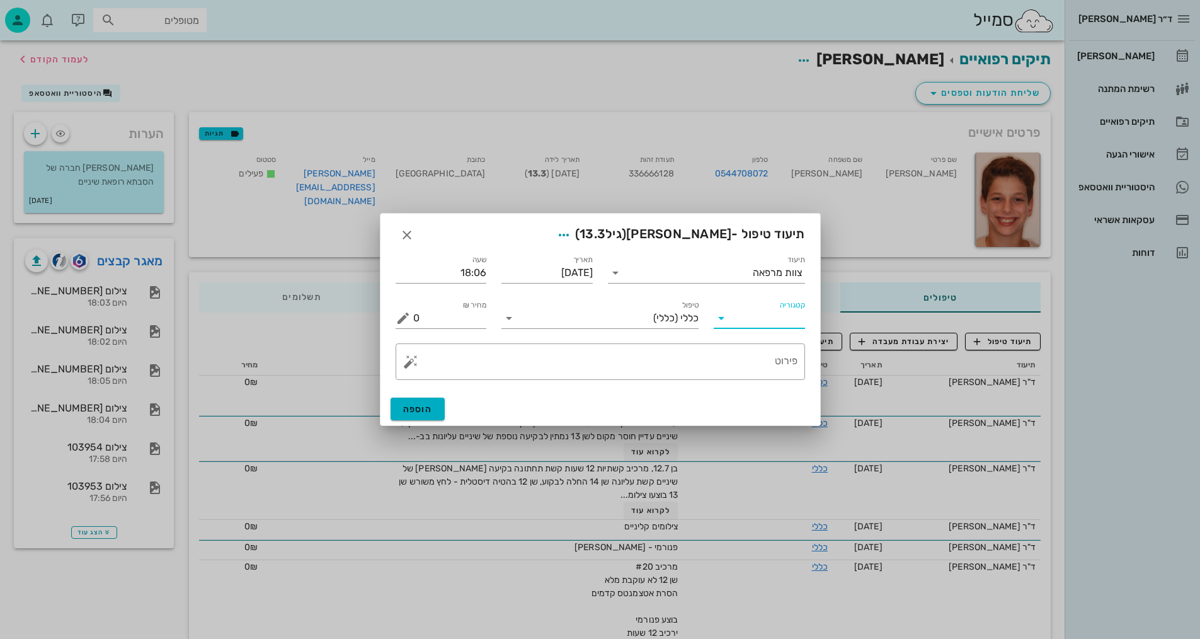
click at [773, 311] on input "קטגוריה" at bounding box center [769, 318] width 71 height 20
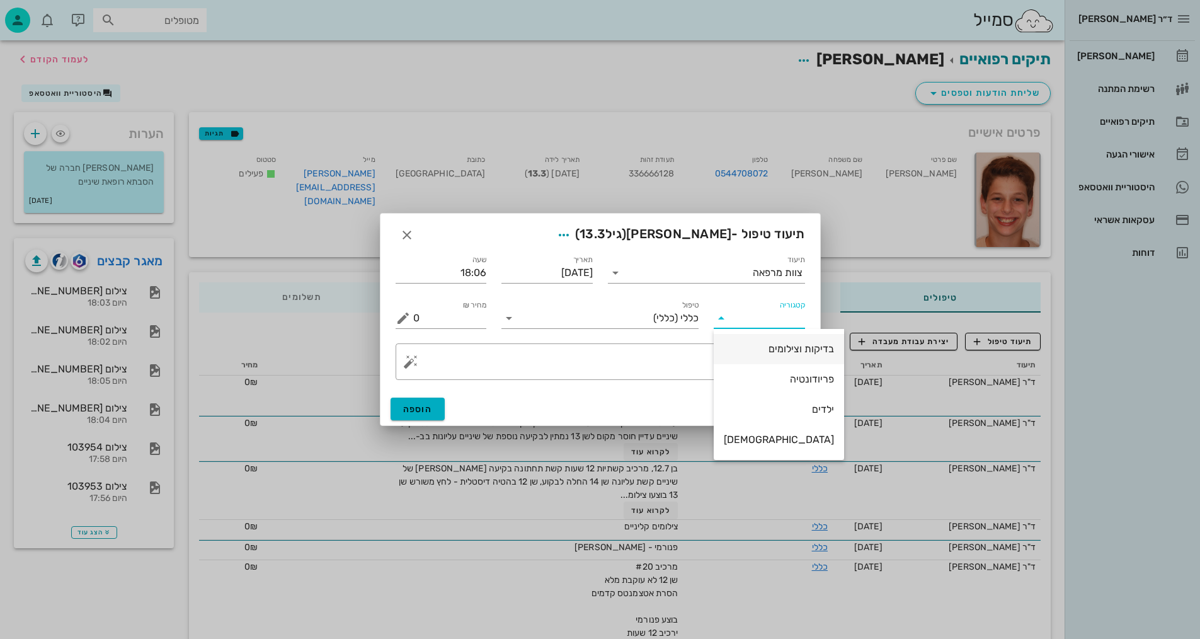
drag, startPoint x: 781, startPoint y: 346, endPoint x: 699, endPoint y: 324, distance: 85.6
click at [780, 345] on div "בדיקות וצילומים" at bounding box center [779, 349] width 110 height 12
type input "בדיקות וצילומים"
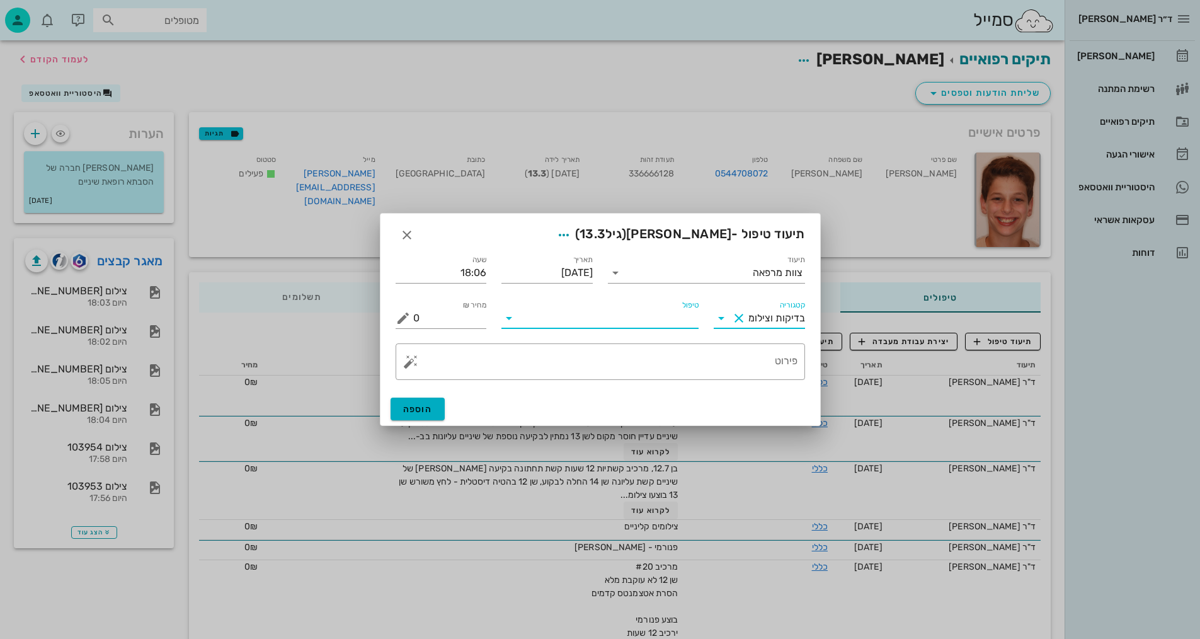
drag, startPoint x: 647, startPoint y: 316, endPoint x: 671, endPoint y: 363, distance: 52.7
click at [648, 316] on input "טיפול" at bounding box center [609, 318] width 180 height 20
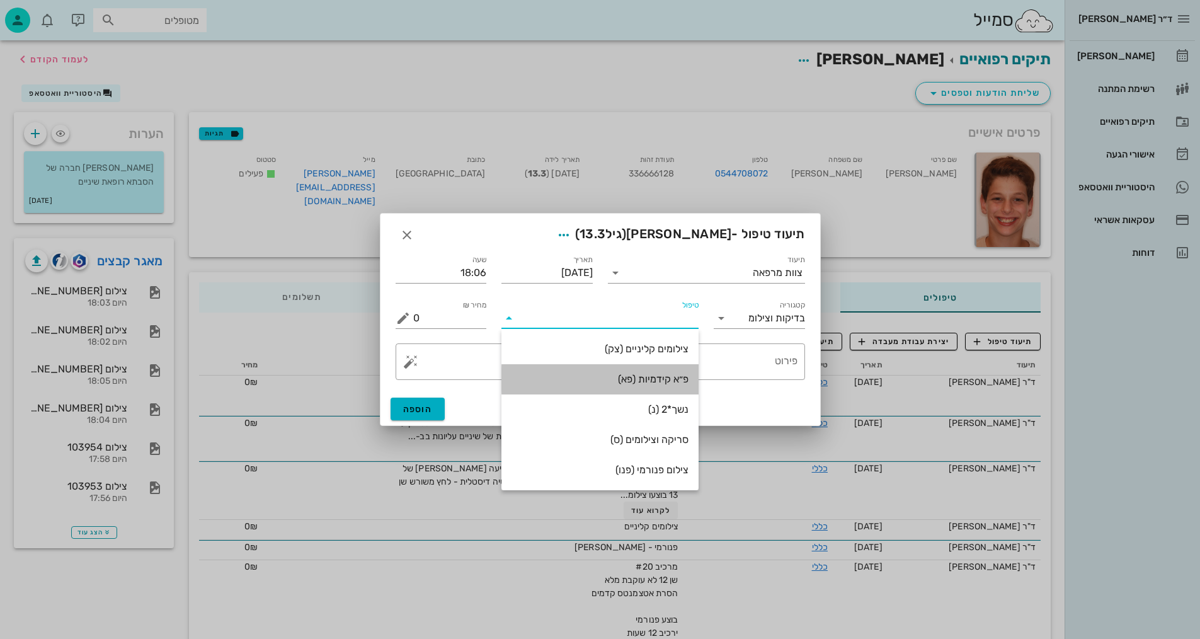
click at [670, 377] on div "פ״א קידמיות (פא)" at bounding box center [599, 379] width 177 height 12
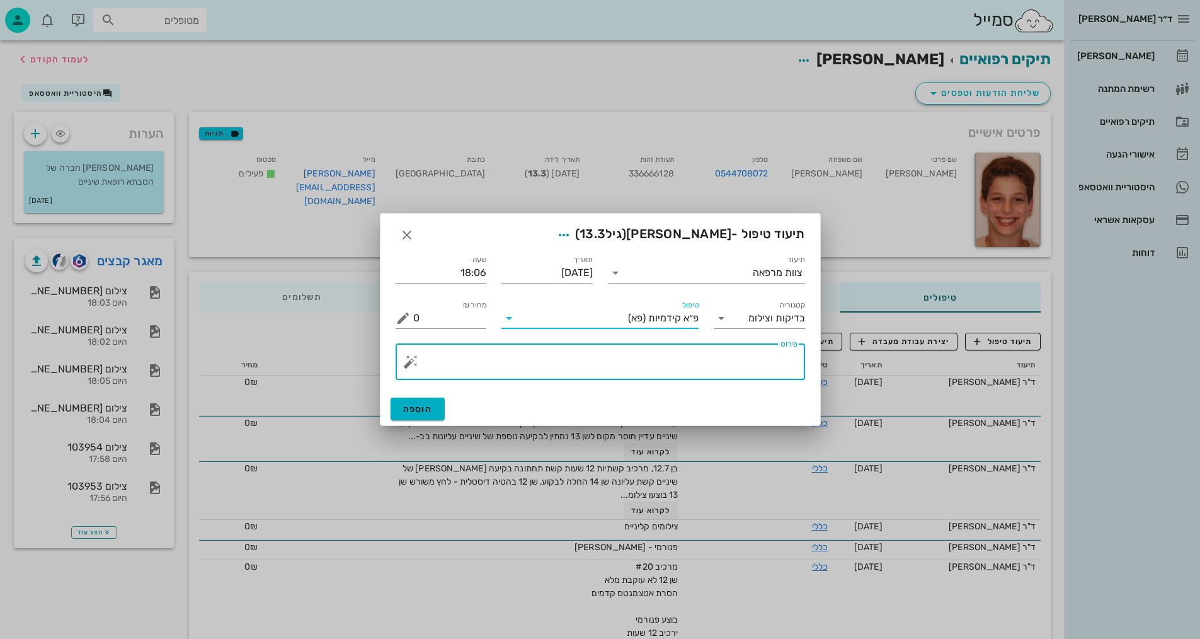
click at [751, 355] on textarea "פירוט" at bounding box center [605, 365] width 384 height 30
type textarea "פ"א קידמיות ונשכים- [PERSON_NAME]"
click at [434, 406] on button "הוספה" at bounding box center [418, 408] width 55 height 23
